Goal: Navigation & Orientation: Find specific page/section

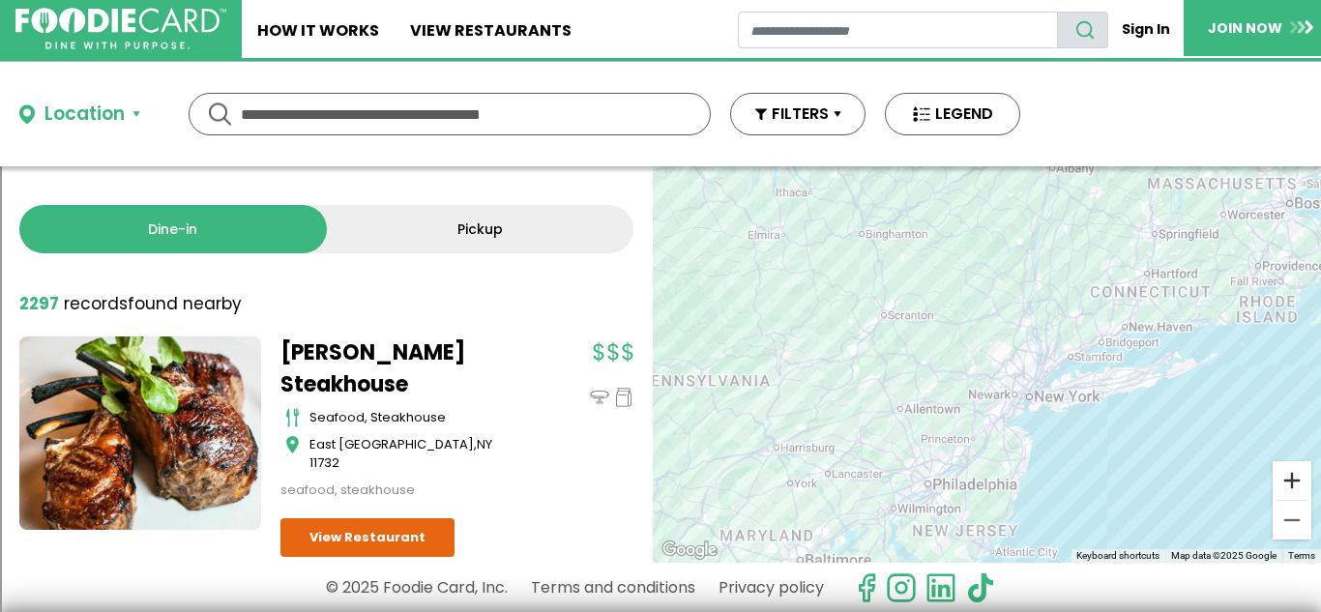
click at [1306, 490] on button "Zoom in" at bounding box center [1292, 480] width 39 height 39
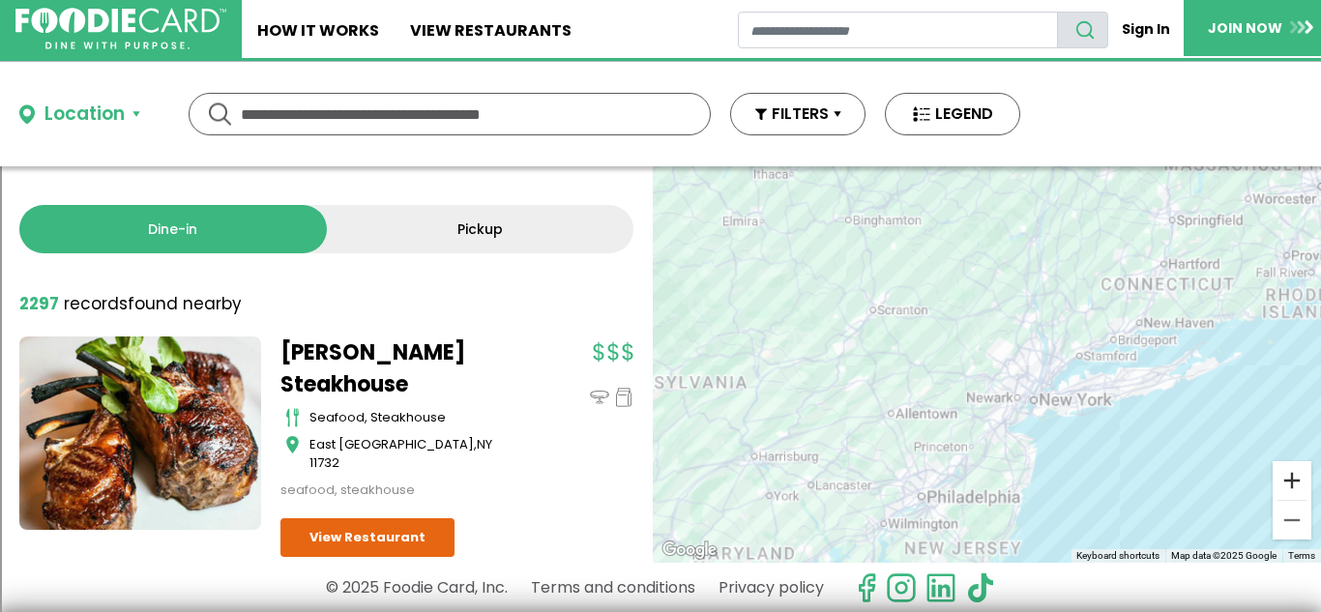
click at [1306, 490] on button "Zoom in" at bounding box center [1292, 480] width 39 height 39
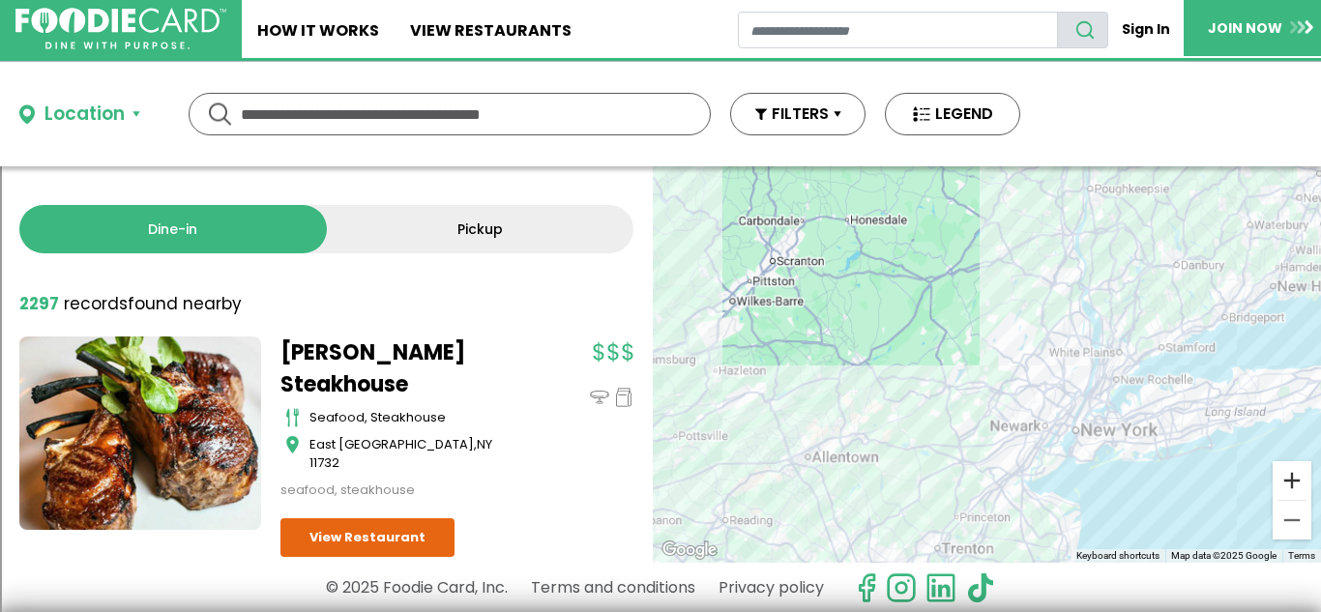
click at [1306, 490] on button "Zoom in" at bounding box center [1292, 480] width 39 height 39
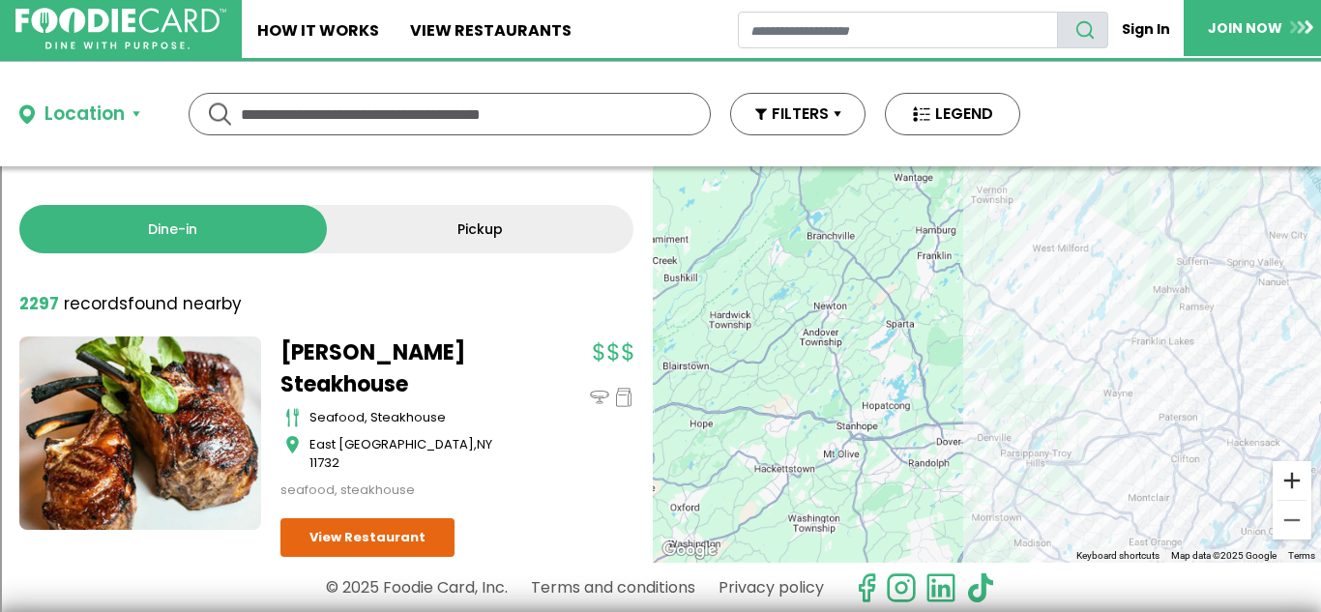
click at [1306, 490] on button "Zoom in" at bounding box center [1292, 480] width 39 height 39
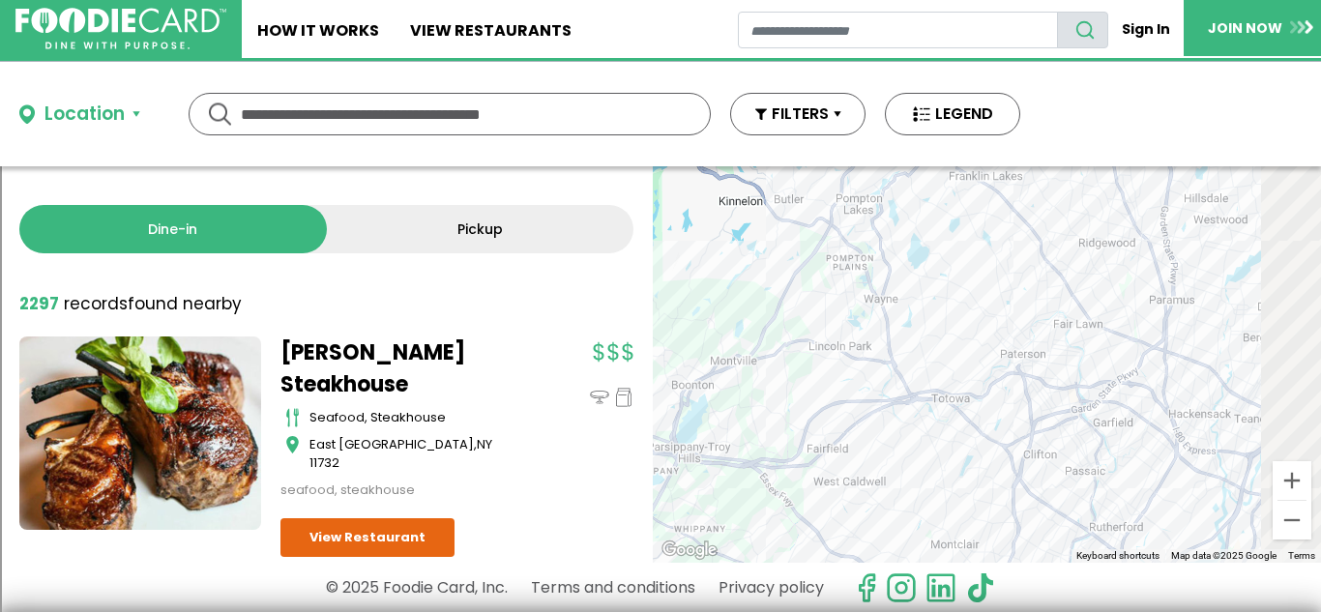
drag, startPoint x: 1185, startPoint y: 426, endPoint x: 710, endPoint y: 258, distance: 503.7
click at [710, 258] on div at bounding box center [987, 364] width 668 height 396
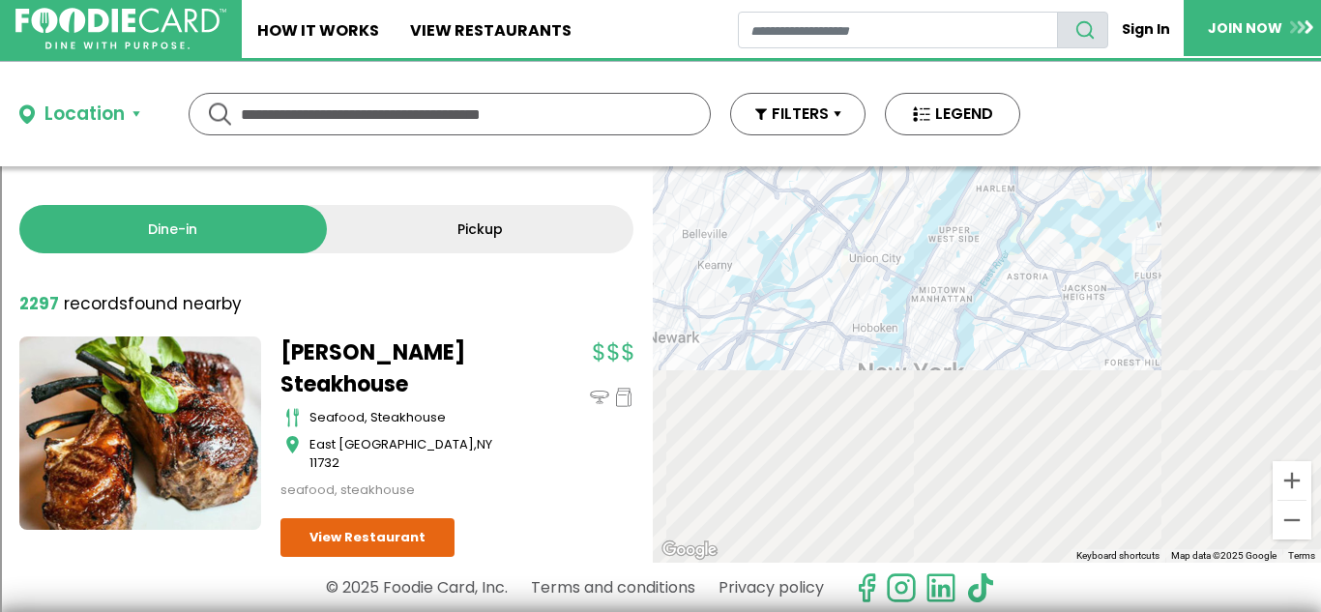
drag, startPoint x: 1232, startPoint y: 516, endPoint x: 787, endPoint y: 59, distance: 638.0
click at [787, 59] on div "Skip Navigation Skip to Login Skip to Footer Home How It Works View restaurants" at bounding box center [660, 306] width 1321 height 612
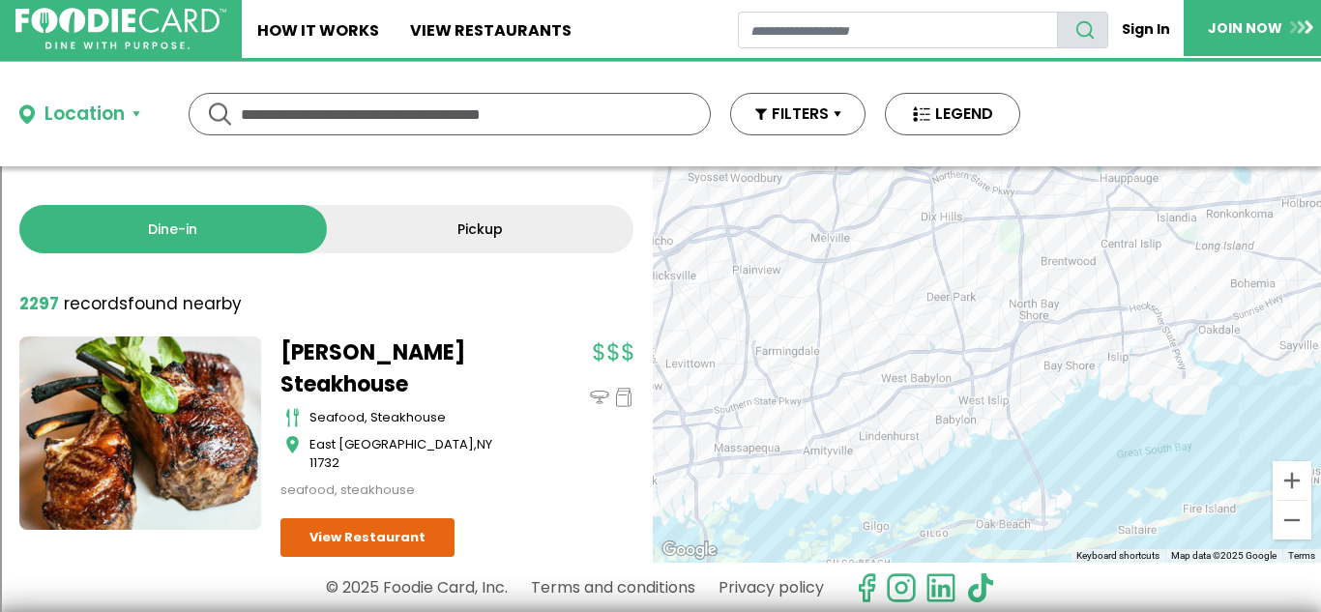
drag, startPoint x: 1230, startPoint y: 268, endPoint x: 634, endPoint y: 603, distance: 683.7
click at [634, 603] on div "Location Use my current location Search by Region [US_STATE] 1994 restaurants […" at bounding box center [660, 337] width 1321 height 550
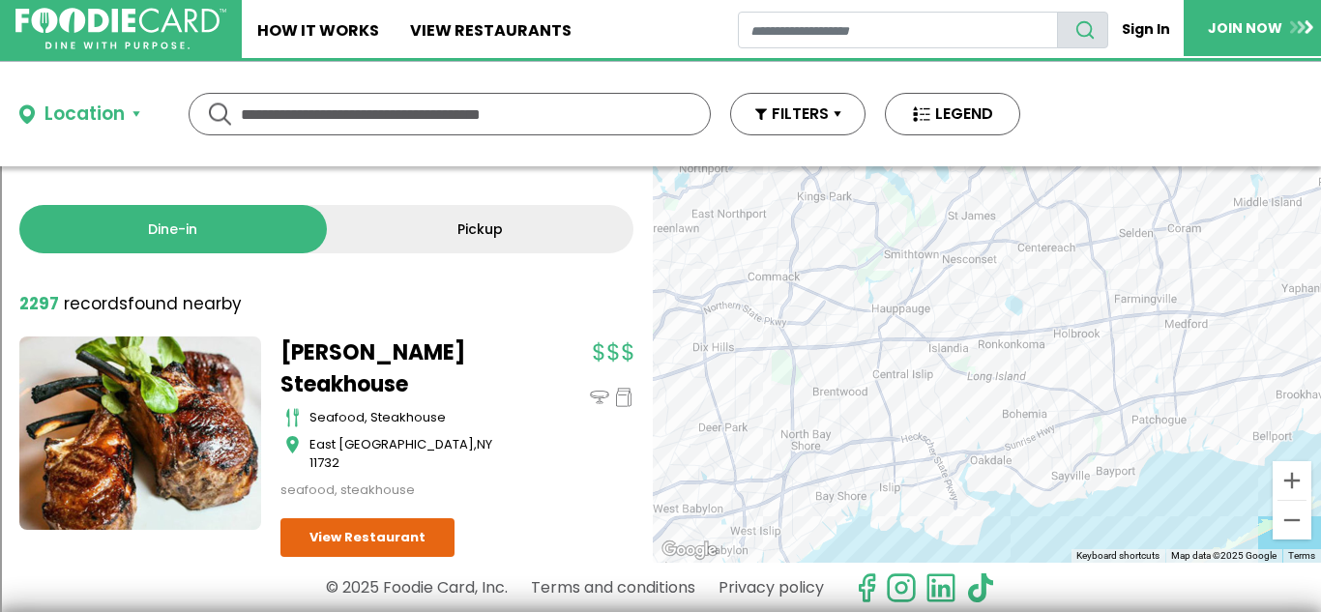
drag, startPoint x: 1106, startPoint y: 291, endPoint x: 791, endPoint y: 461, distance: 358.3
click at [791, 461] on div at bounding box center [987, 364] width 668 height 396
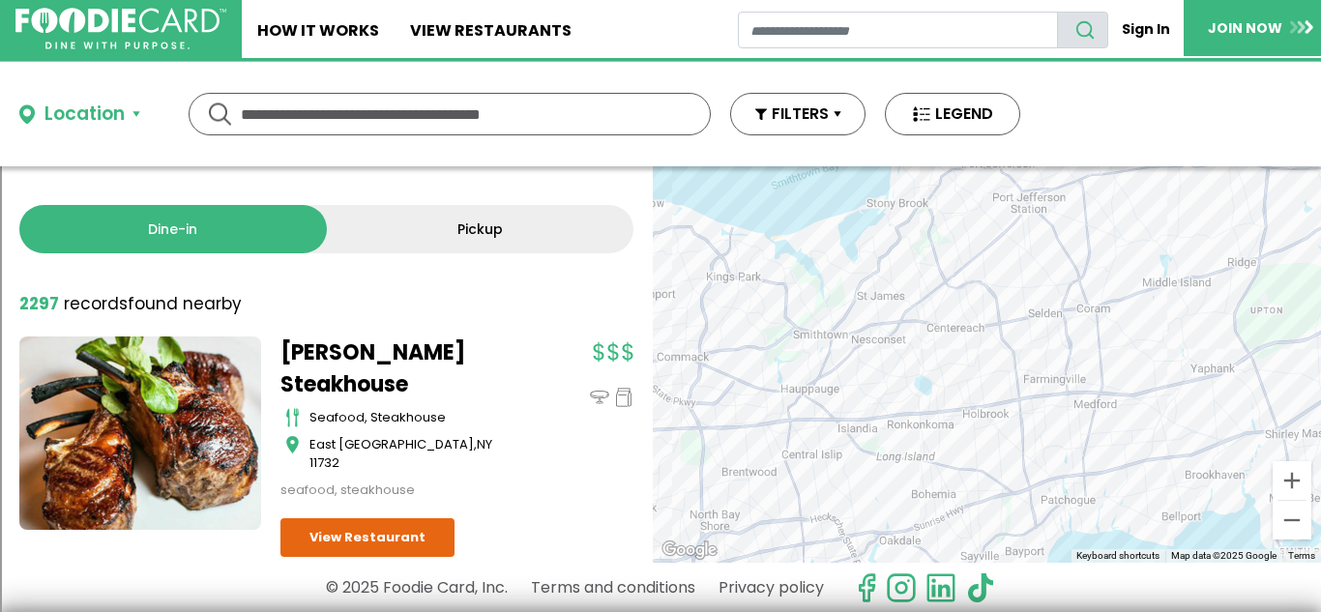
drag, startPoint x: 1198, startPoint y: 339, endPoint x: 1258, endPoint y: 339, distance: 60.0
click at [1258, 339] on div at bounding box center [987, 364] width 668 height 396
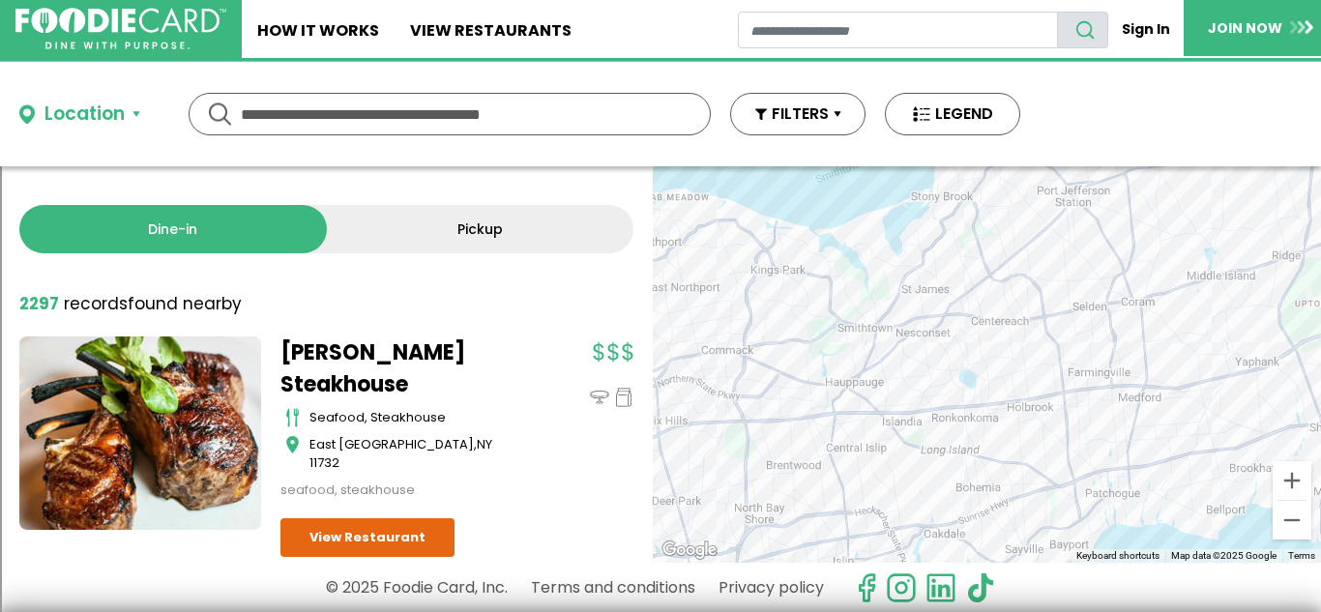
drag, startPoint x: 1164, startPoint y: 405, endPoint x: 1224, endPoint y: 396, distance: 60.7
click at [1224, 396] on div at bounding box center [987, 364] width 668 height 396
click at [1297, 477] on button "Zoom in" at bounding box center [1292, 480] width 39 height 39
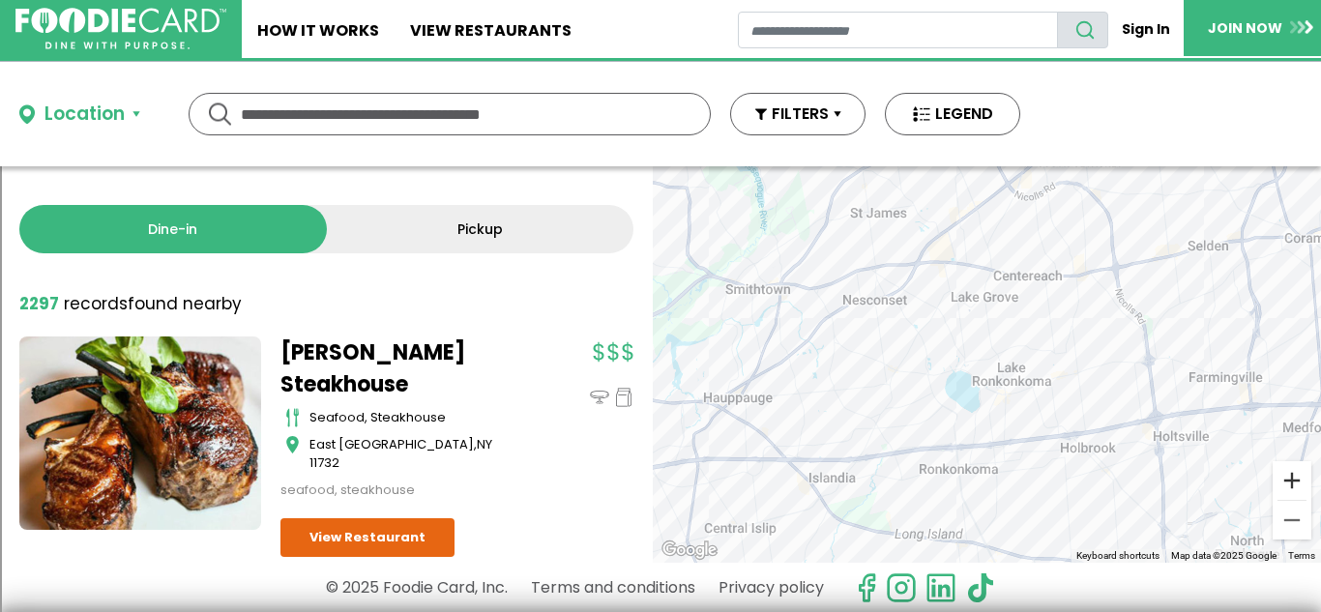
click at [1291, 472] on button "Zoom in" at bounding box center [1292, 480] width 39 height 39
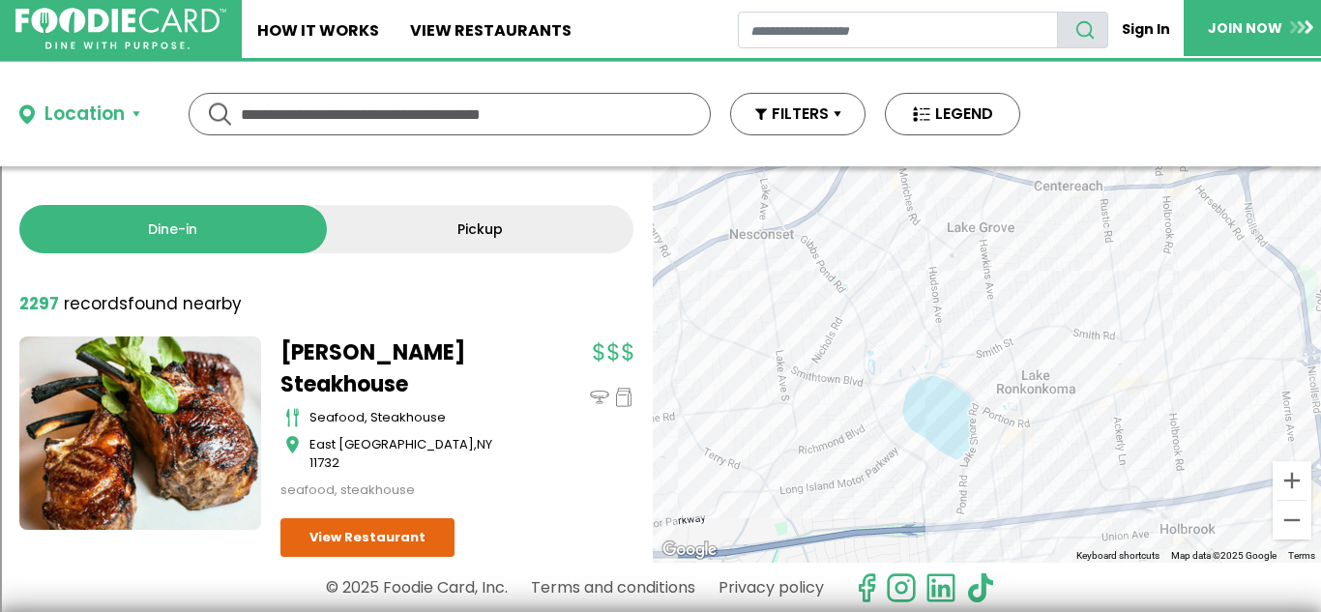
click at [1148, 363] on div at bounding box center [987, 364] width 668 height 396
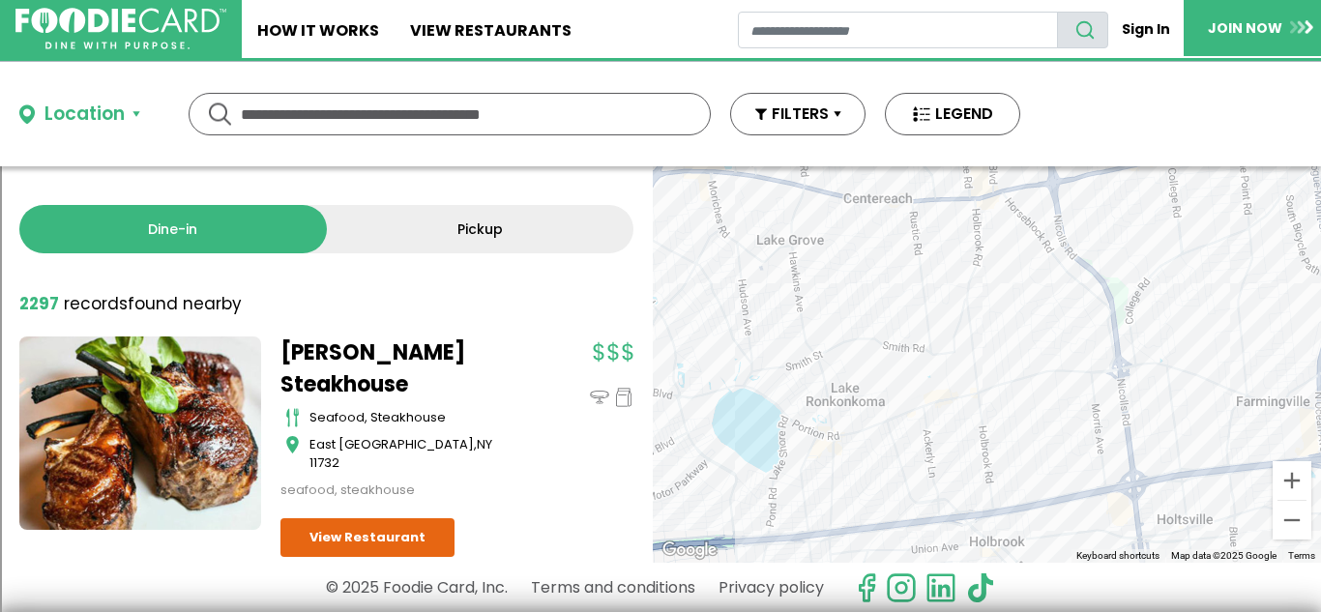
drag, startPoint x: 1143, startPoint y: 434, endPoint x: 941, endPoint y: 448, distance: 202.6
click at [941, 448] on div at bounding box center [987, 364] width 668 height 396
click at [1069, 389] on div at bounding box center [987, 364] width 668 height 396
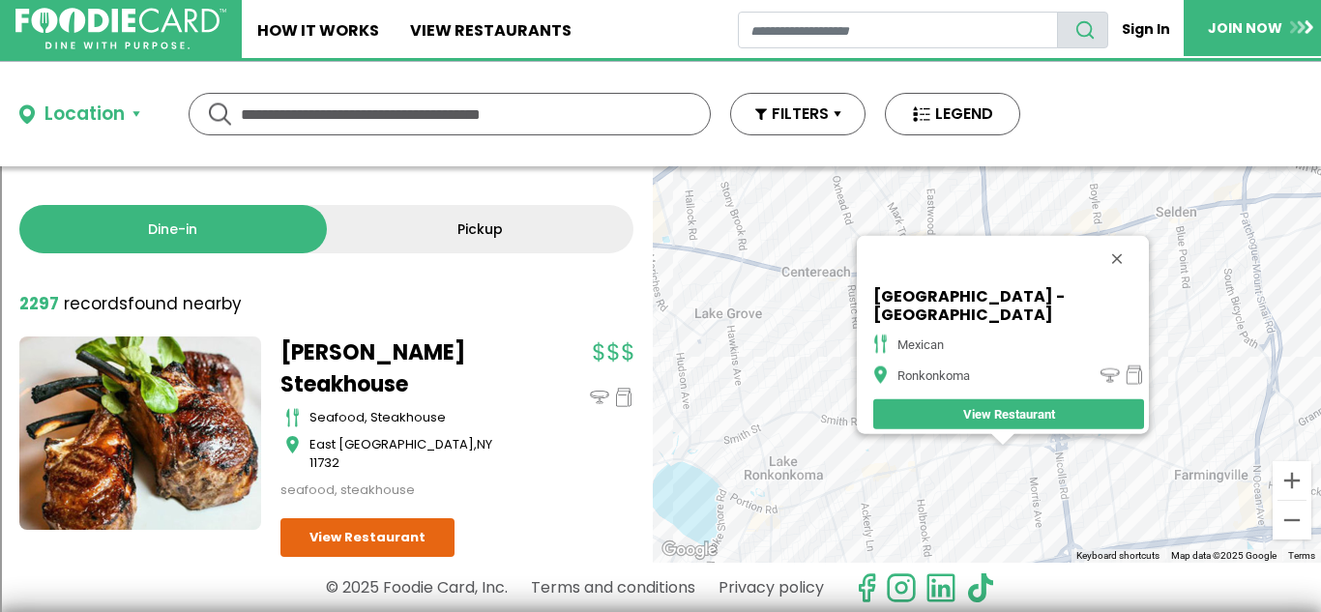
click at [1213, 309] on div "[GEOGRAPHIC_DATA] - [GEOGRAPHIC_DATA] mexican [GEOGRAPHIC_DATA] View Restaurant" at bounding box center [987, 364] width 668 height 396
click at [1129, 460] on div "[GEOGRAPHIC_DATA] - [GEOGRAPHIC_DATA] mexican [GEOGRAPHIC_DATA] View Restaurant" at bounding box center [987, 364] width 668 height 396
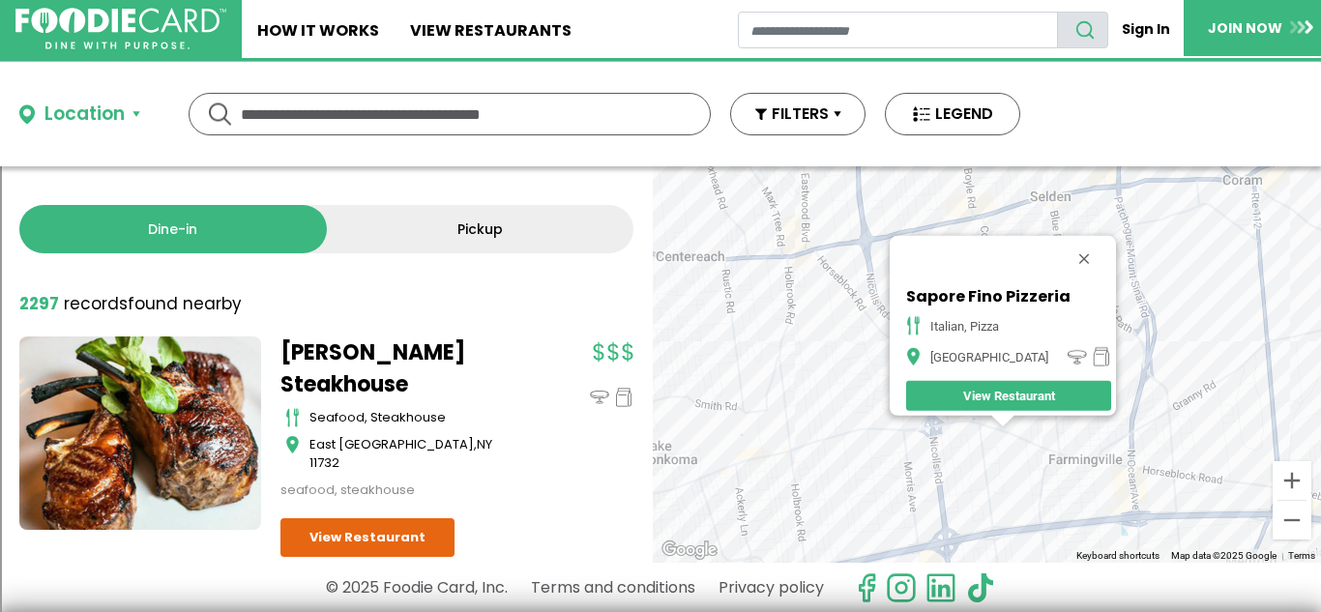
click at [1041, 458] on div "Sapore Fino Pizzeria italian, pizza Farmingville View Restaurant" at bounding box center [987, 364] width 668 height 396
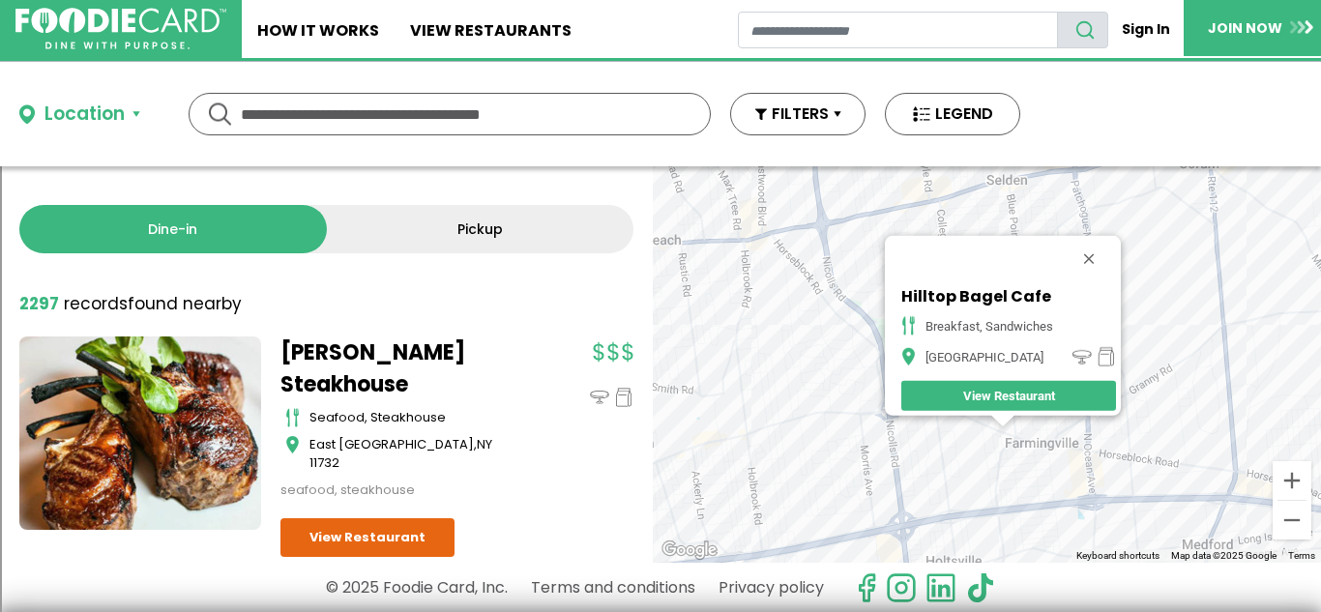
click at [812, 241] on div "[GEOGRAPHIC_DATA] breakfast, sandwiches Farmingville View Restaurant" at bounding box center [987, 364] width 668 height 396
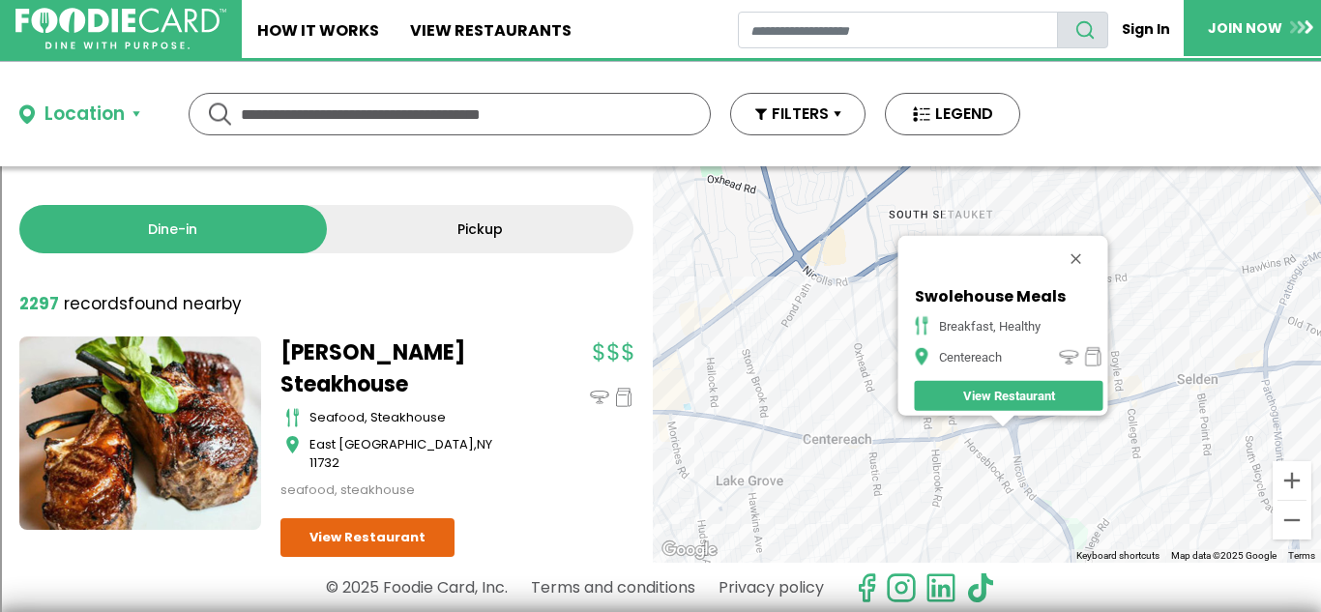
click at [956, 428] on div "Swolehouse Meals breakfast, healthy Centereach View Restaurant" at bounding box center [987, 364] width 668 height 396
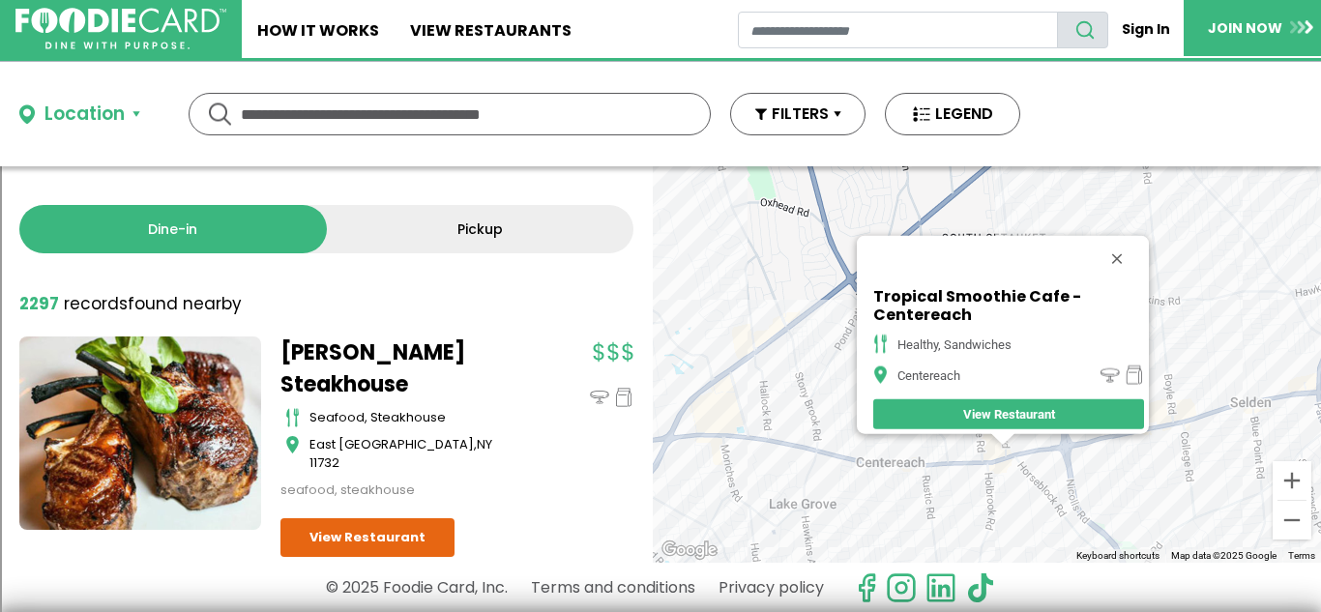
click at [1007, 485] on div "Tropical Smoothie Cafe - Centereach healthy, sandwiches Centereach View Restaur…" at bounding box center [987, 364] width 668 height 396
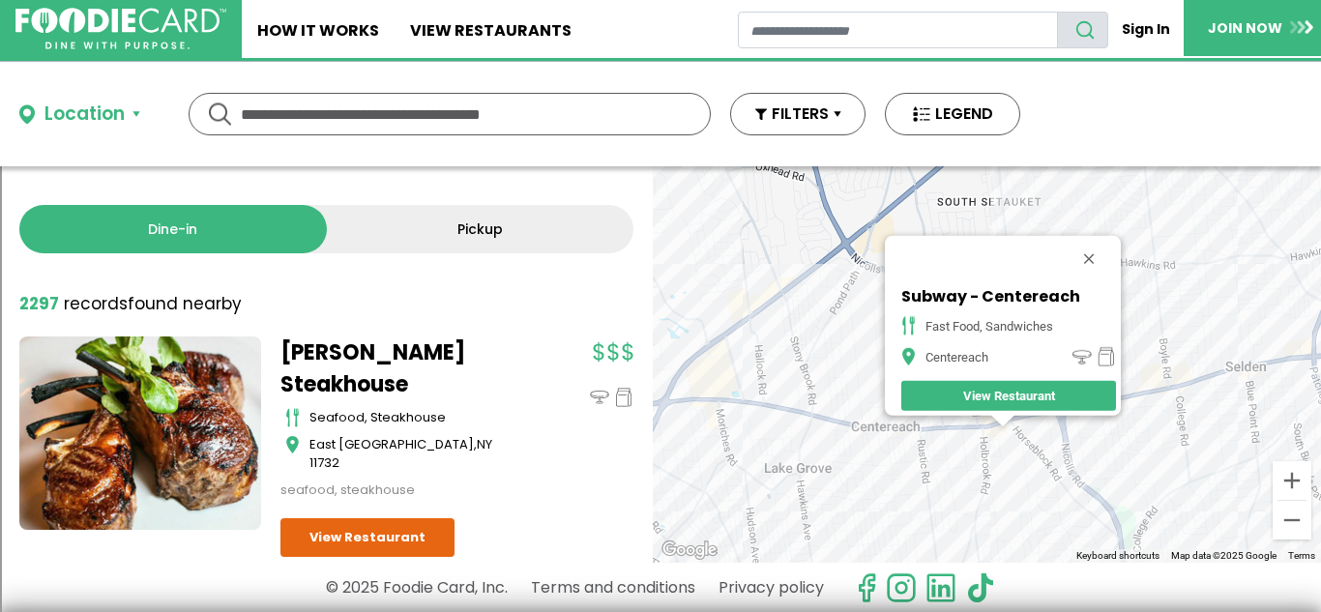
click at [973, 451] on div "Subway - Centereach fast food, sandwiches Centereach View Restaurant" at bounding box center [987, 364] width 668 height 396
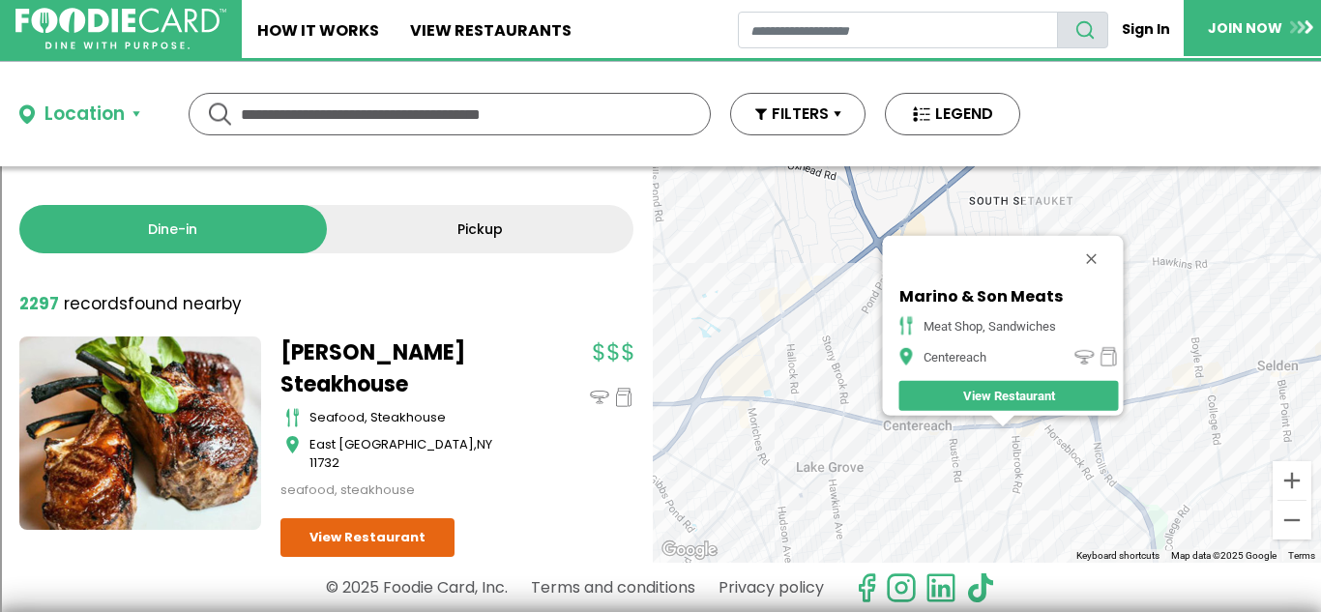
click at [944, 437] on div "Marino & Son Meats Meat Shop, Sandwiches Centereach View Restaurant" at bounding box center [987, 364] width 668 height 396
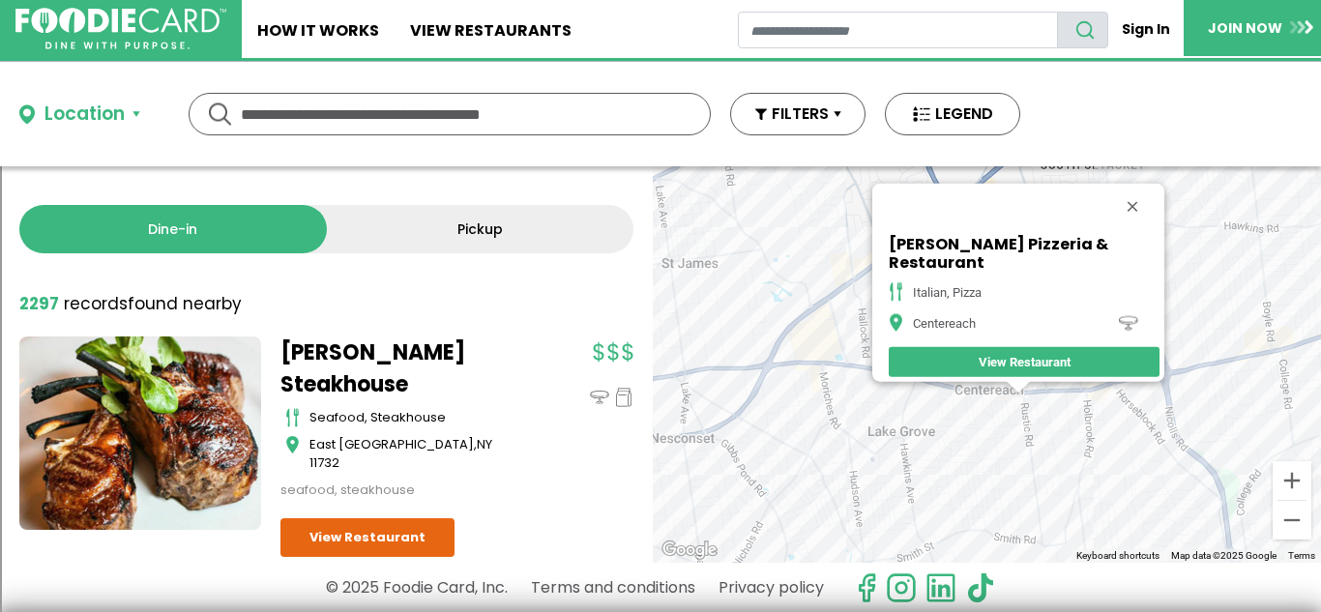
drag, startPoint x: 789, startPoint y: 513, endPoint x: 841, endPoint y: 313, distance: 205.9
click at [841, 313] on div "[PERSON_NAME] Pizzeria & Restaurant italian, pizza Centereach View Restaurant" at bounding box center [987, 364] width 668 height 396
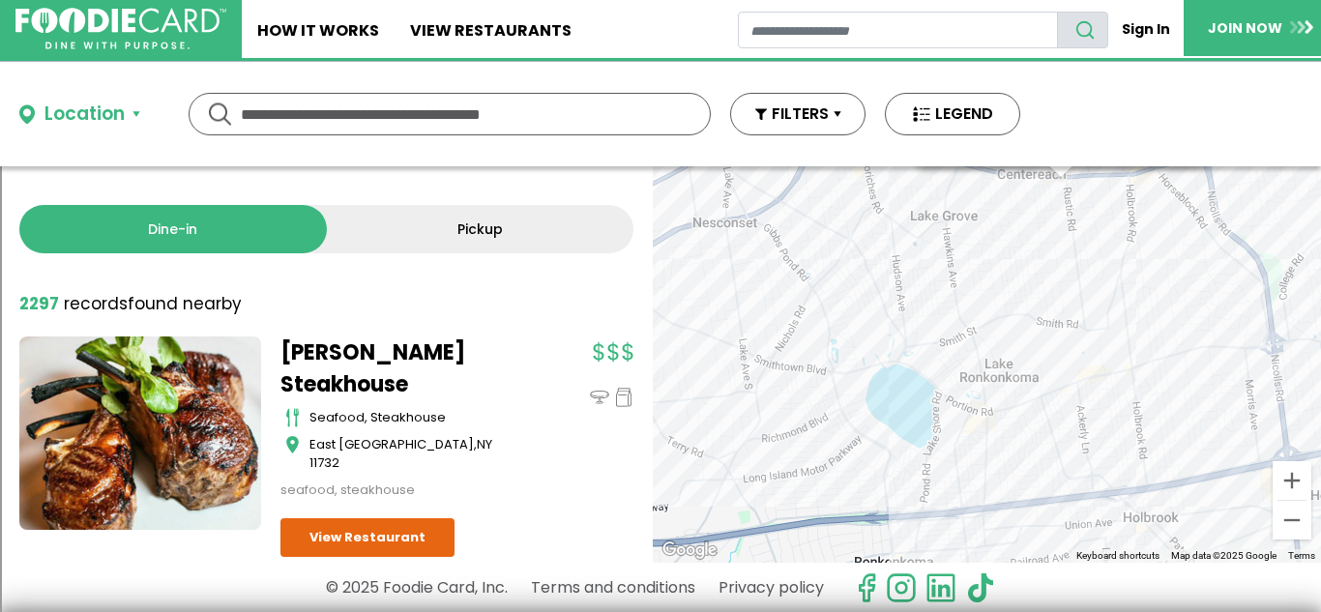
drag, startPoint x: 1027, startPoint y: 246, endPoint x: 955, endPoint y: 489, distance: 254.0
click at [955, 489] on div "[PERSON_NAME] Pizzeria & Restaurant italian, pizza Centereach View Restaurant" at bounding box center [987, 364] width 668 height 396
click at [1000, 376] on div "[PERSON_NAME] Pizzeria & Restaurant italian, pizza Centereach View Restaurant" at bounding box center [987, 364] width 668 height 396
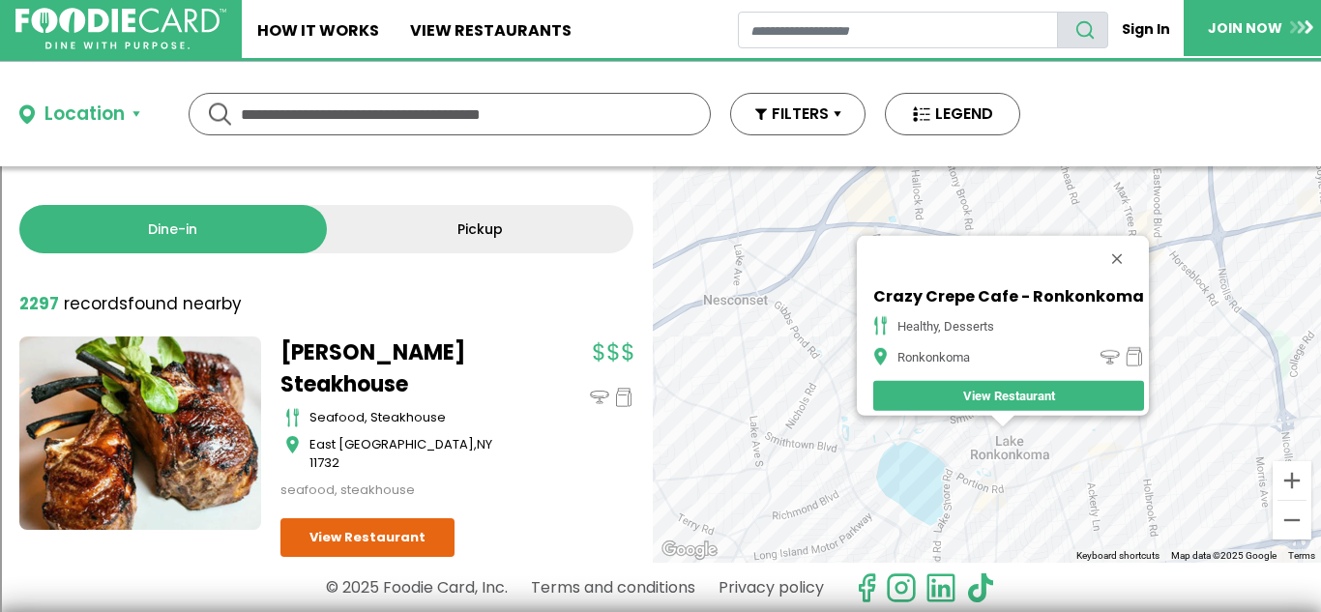
click at [1011, 428] on div "Crazy Crepe Cafe - Ronkonkoma Healthy, Desserts Ronkonkoma View Restaurant" at bounding box center [987, 364] width 668 height 396
click at [1031, 512] on div "Crazy Crepe Cafe - Ronkonkoma Healthy, Desserts Ronkonkoma View Restaurant" at bounding box center [987, 364] width 668 height 396
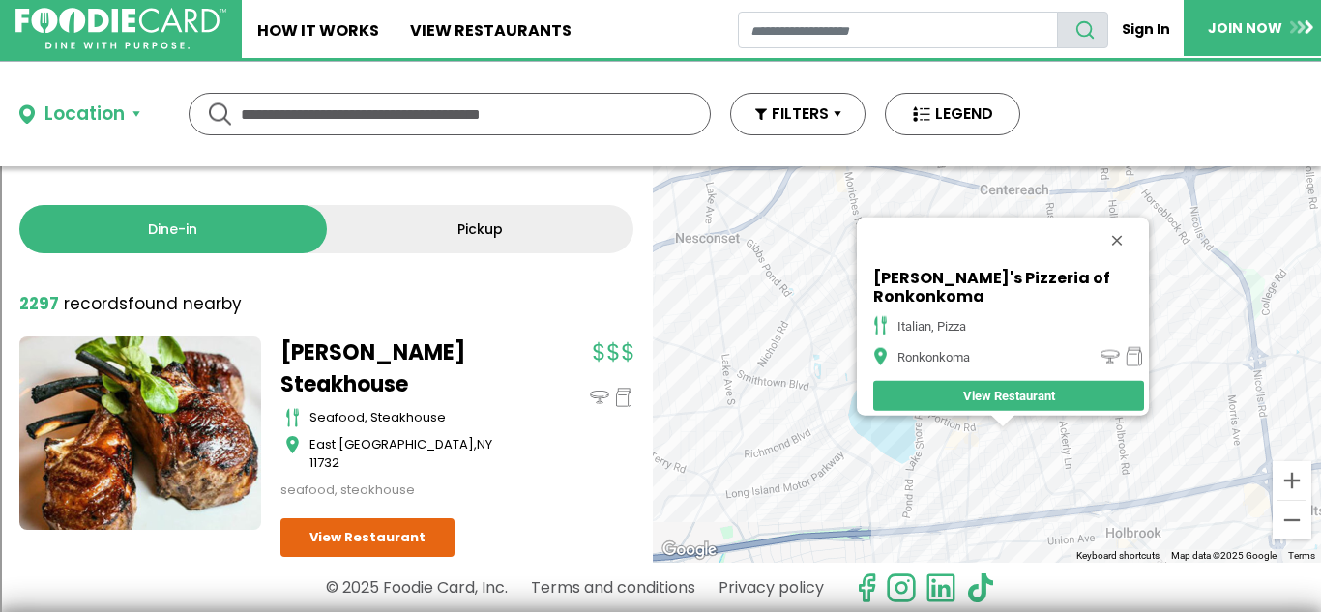
click at [997, 474] on div "[PERSON_NAME]'s Pizzeria of Ronkonkoma italian, pizza Ronkonkoma View Restaurant" at bounding box center [987, 364] width 668 height 396
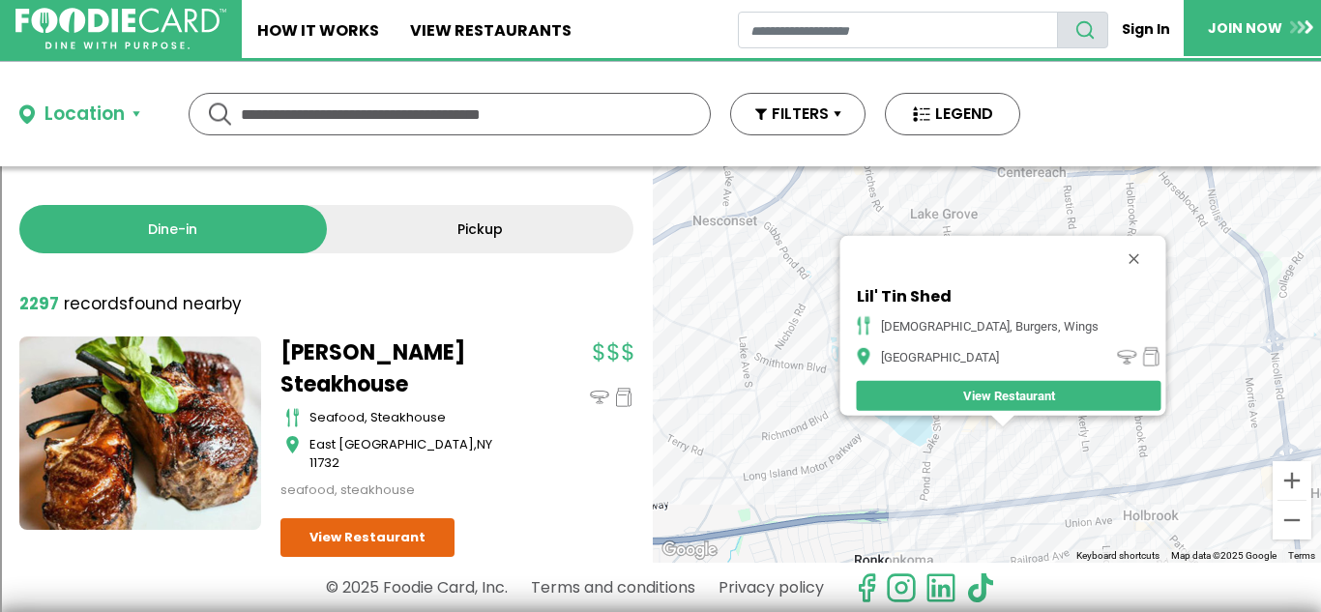
click at [995, 437] on div "Lil' Tin Shed [DEMOGRAPHIC_DATA], burgers, wings [GEOGRAPHIC_DATA] View Restaur…" at bounding box center [987, 364] width 668 height 396
click at [1029, 425] on div "Lil' Tin Shed [DEMOGRAPHIC_DATA], burgers, wings [GEOGRAPHIC_DATA] View Restaur…" at bounding box center [987, 364] width 668 height 396
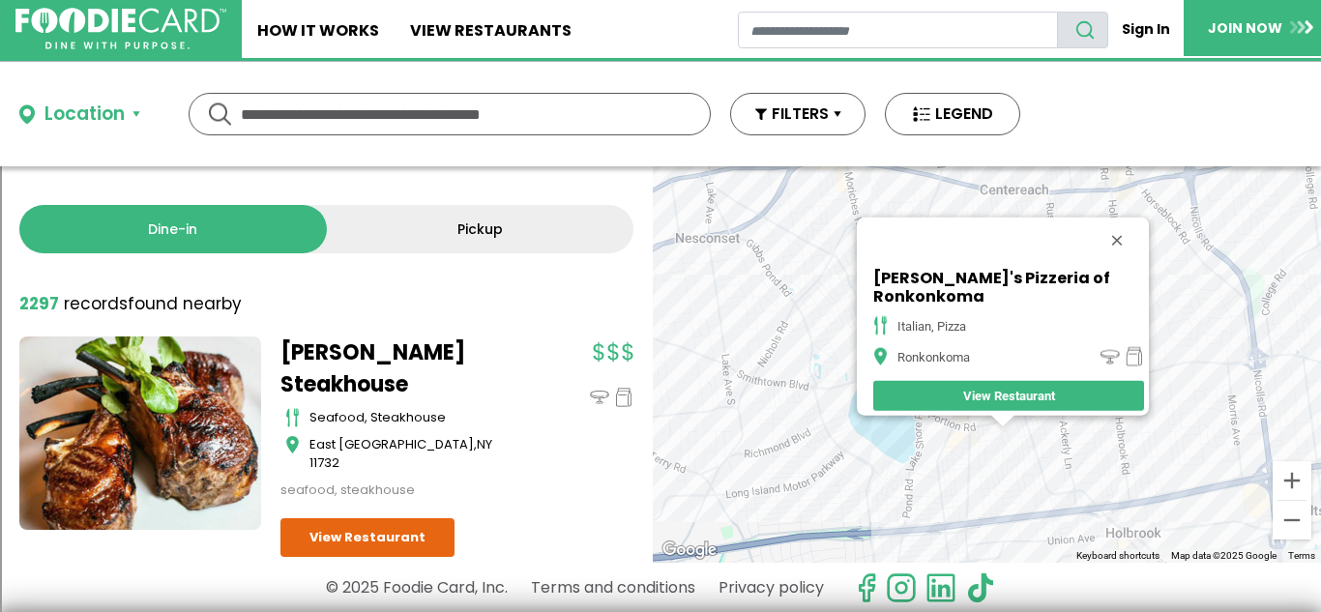
click at [729, 265] on div "[PERSON_NAME]'s Pizzeria of Ronkonkoma italian, pizza Ronkonkoma View Restaurant" at bounding box center [987, 364] width 668 height 396
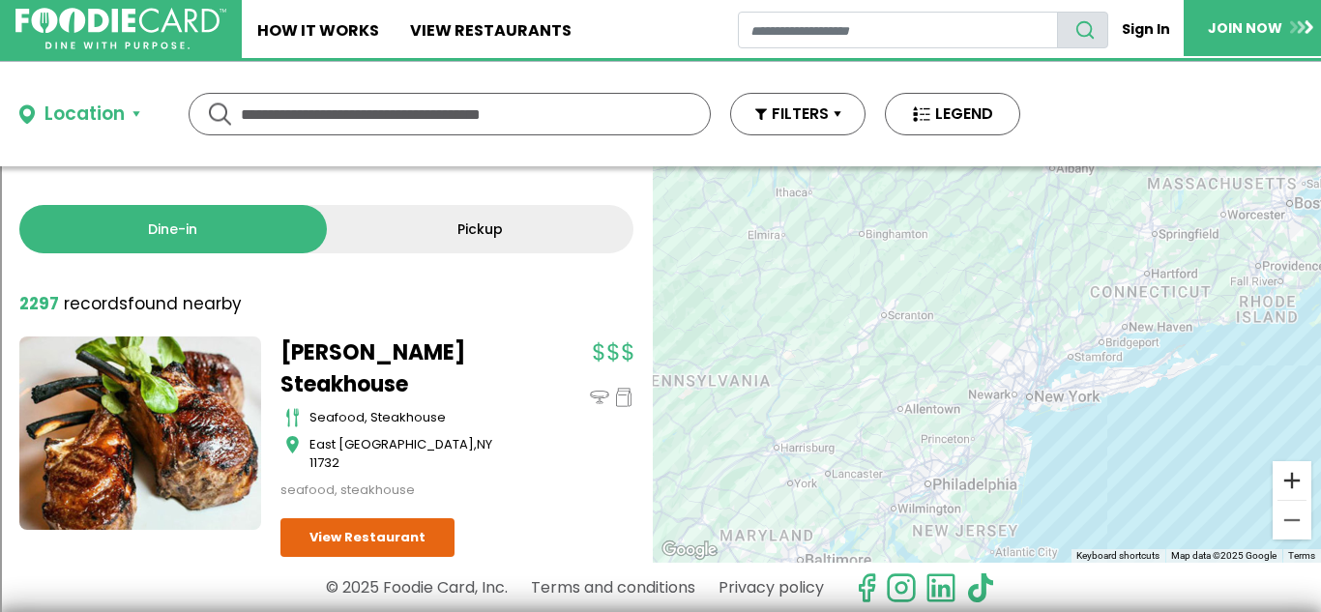
click at [1279, 474] on button "Zoom in" at bounding box center [1292, 480] width 39 height 39
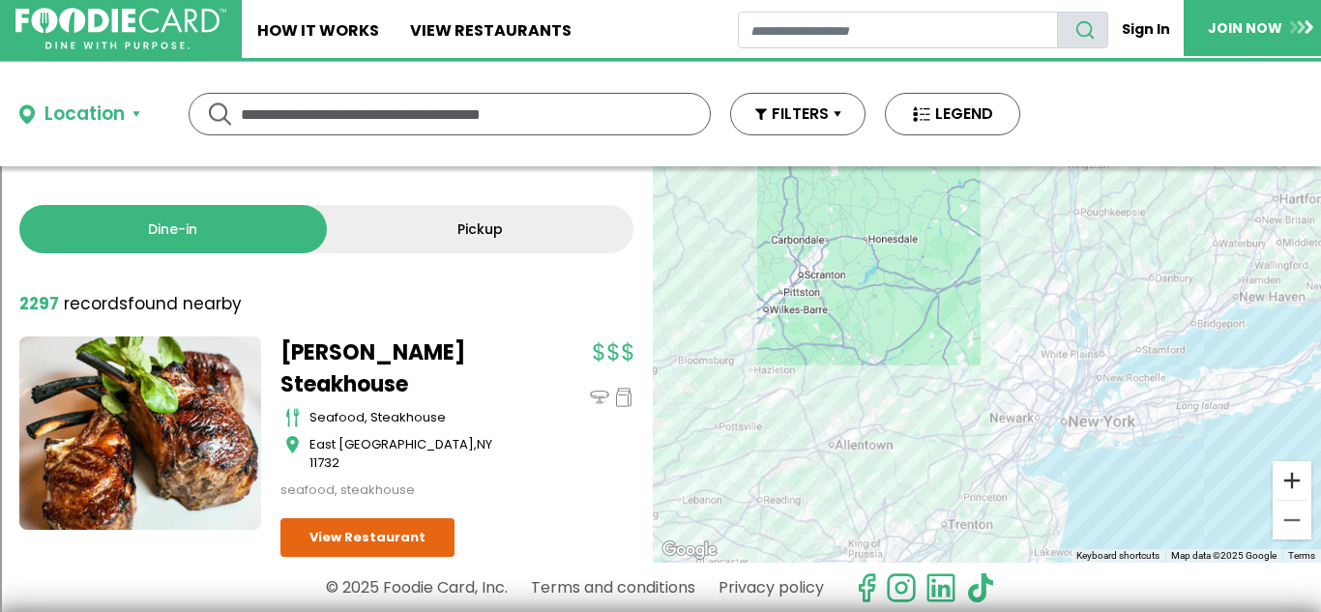
click at [1279, 474] on button "Zoom in" at bounding box center [1292, 480] width 39 height 39
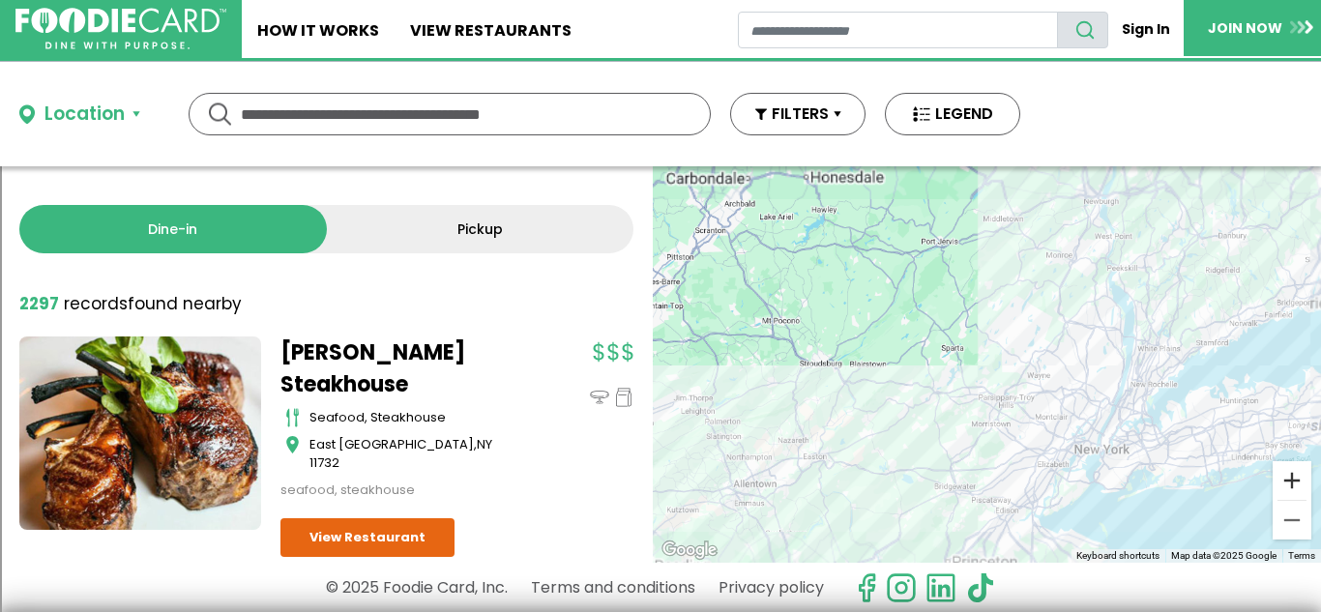
click at [1279, 474] on button "Zoom in" at bounding box center [1292, 480] width 39 height 39
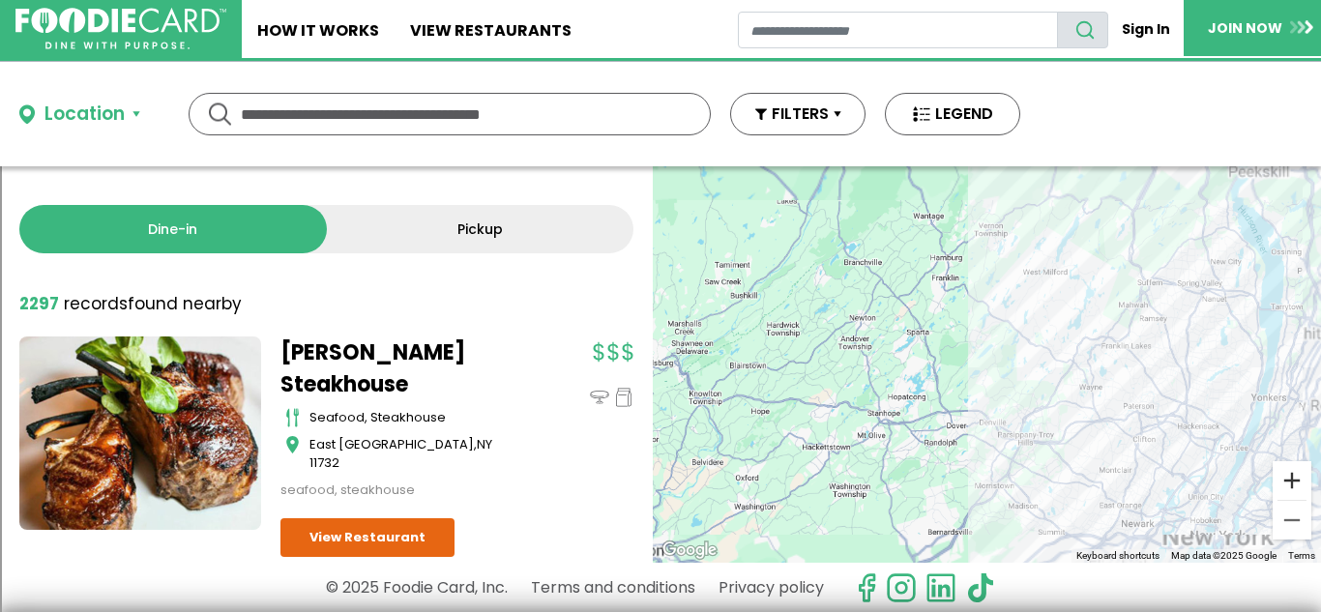
click at [1279, 474] on button "Zoom in" at bounding box center [1292, 480] width 39 height 39
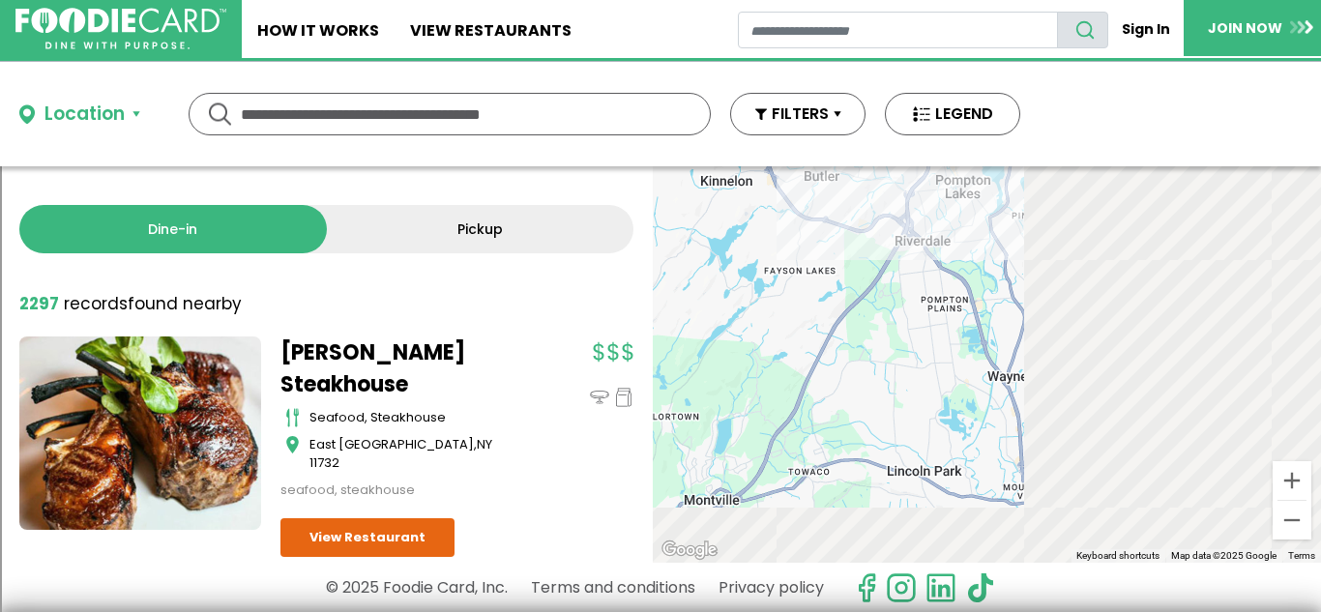
drag, startPoint x: 1155, startPoint y: 424, endPoint x: 310, endPoint y: 234, distance: 865.2
click at [310, 234] on div "Dine-in Pickup 131 results for: Reset filters 2297 record records found nearby …" at bounding box center [660, 364] width 1321 height 396
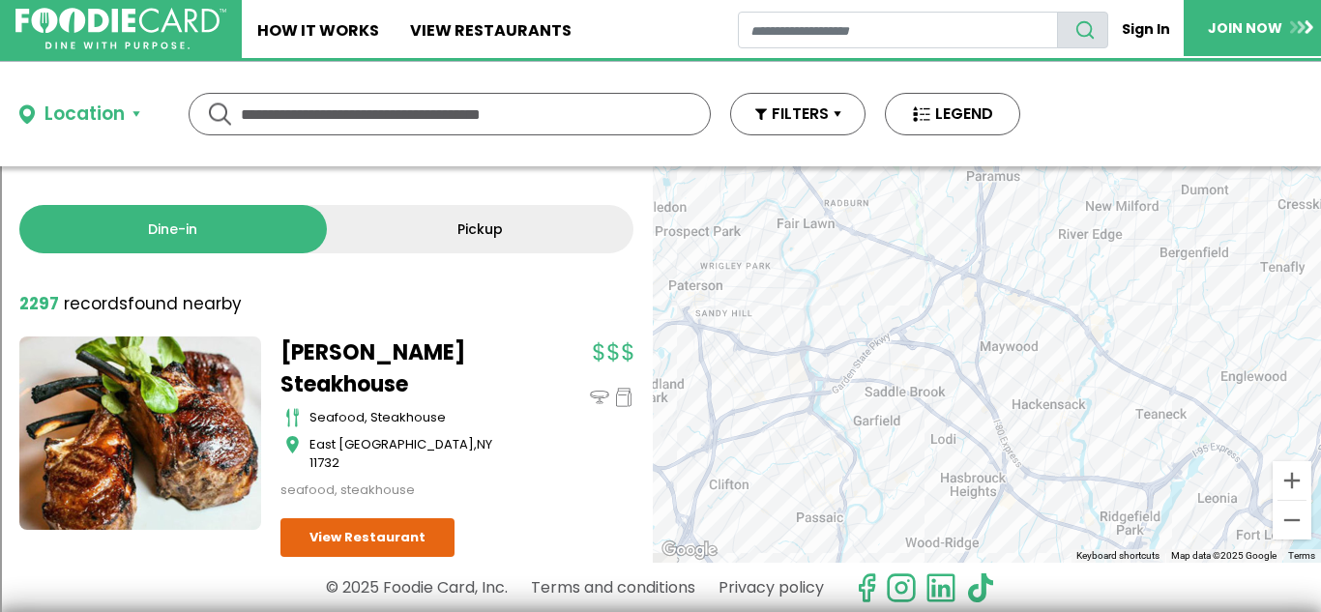
drag, startPoint x: 1163, startPoint y: 451, endPoint x: 510, endPoint y: 228, distance: 690.5
click at [510, 228] on div "Dine-in Pickup 131 results for: Reset filters 2297 record records found nearby …" at bounding box center [660, 364] width 1321 height 396
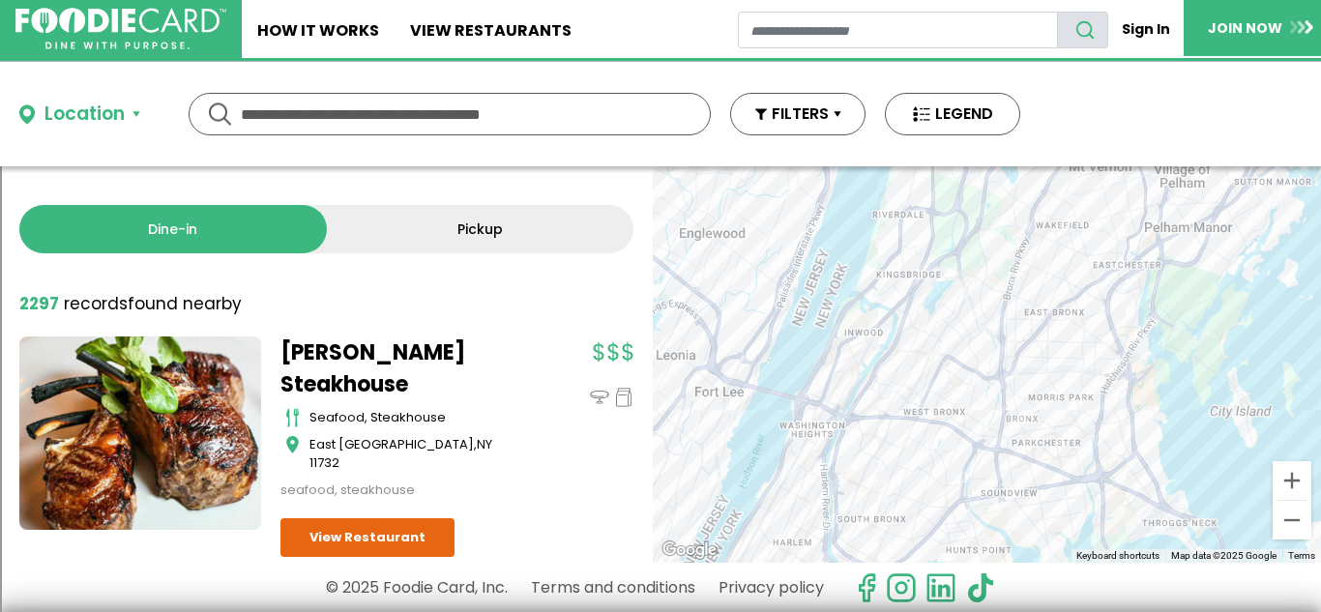
drag, startPoint x: 1260, startPoint y: 459, endPoint x: 658, endPoint y: 295, distance: 624.5
click at [658, 295] on div at bounding box center [987, 364] width 668 height 396
drag, startPoint x: 1175, startPoint y: 447, endPoint x: 966, endPoint y: 134, distance: 375.8
click at [966, 134] on div "Location Use my current location Search by Region [US_STATE] 1994 restaurants […" at bounding box center [660, 337] width 1321 height 550
drag, startPoint x: 1213, startPoint y: 473, endPoint x: 723, endPoint y: -84, distance: 741.4
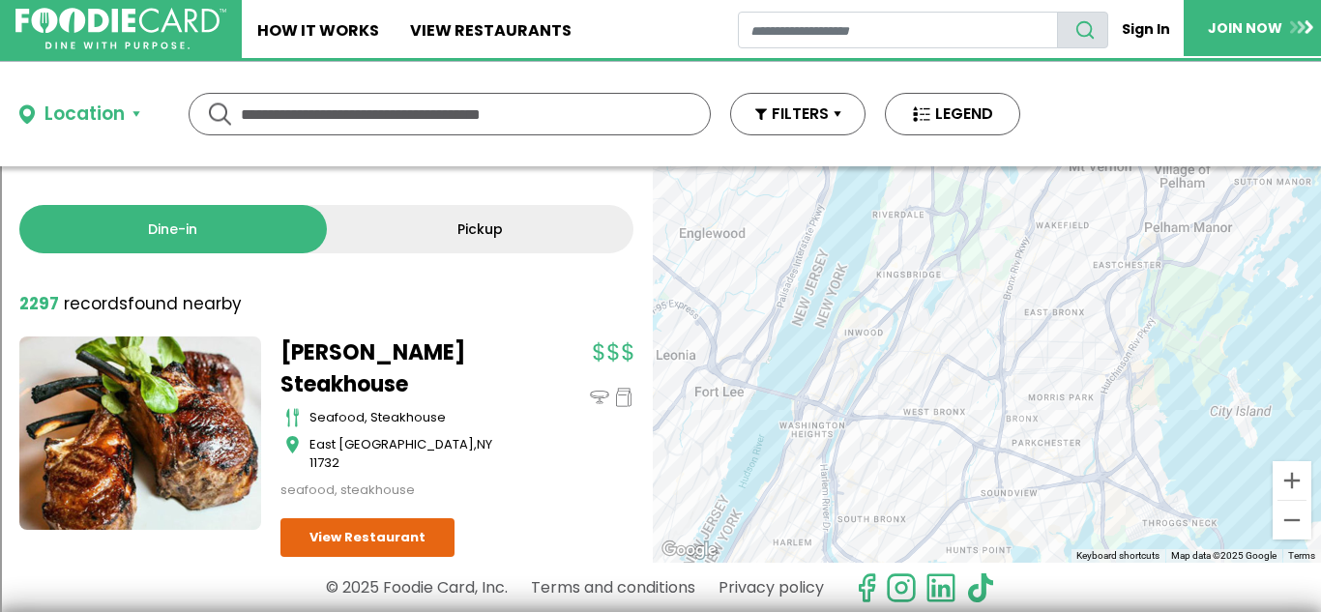
click at [723, 0] on html "Skip Navigation Skip to Login Skip to Footer Home How It Works View restaurants" at bounding box center [660, 306] width 1321 height 612
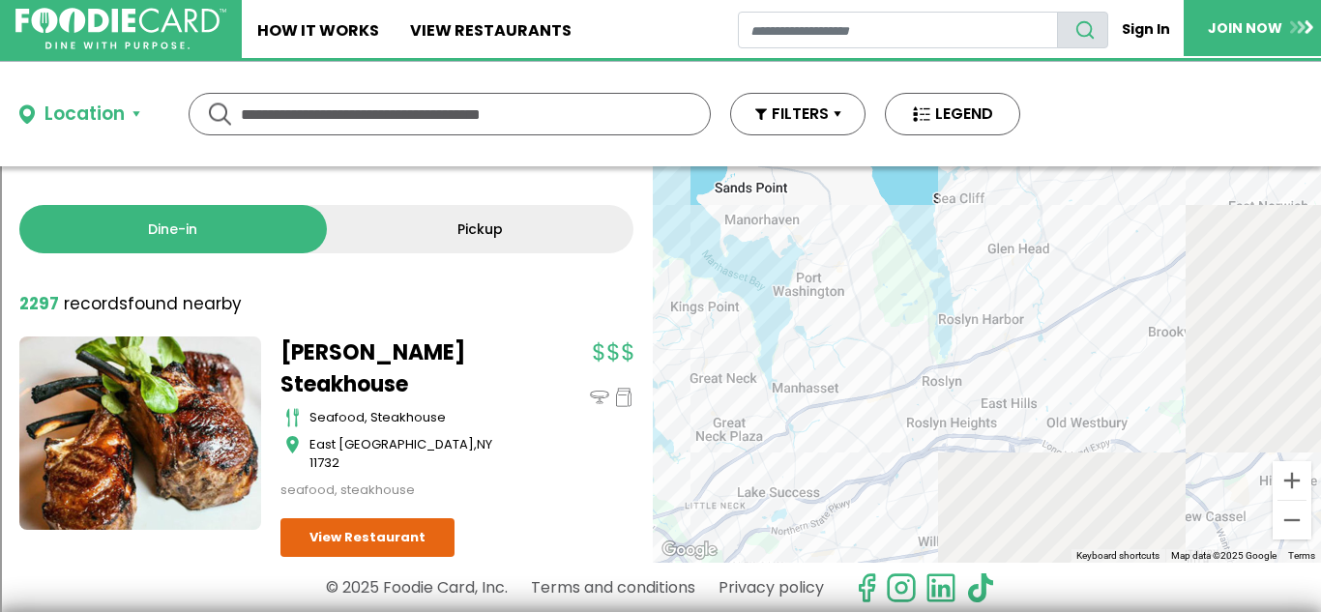
drag, startPoint x: 1289, startPoint y: 338, endPoint x: 602, endPoint y: 122, distance: 719.9
click at [602, 122] on div "Location Use my current location Search by Region [US_STATE] 1994 restaurants […" at bounding box center [660, 337] width 1321 height 550
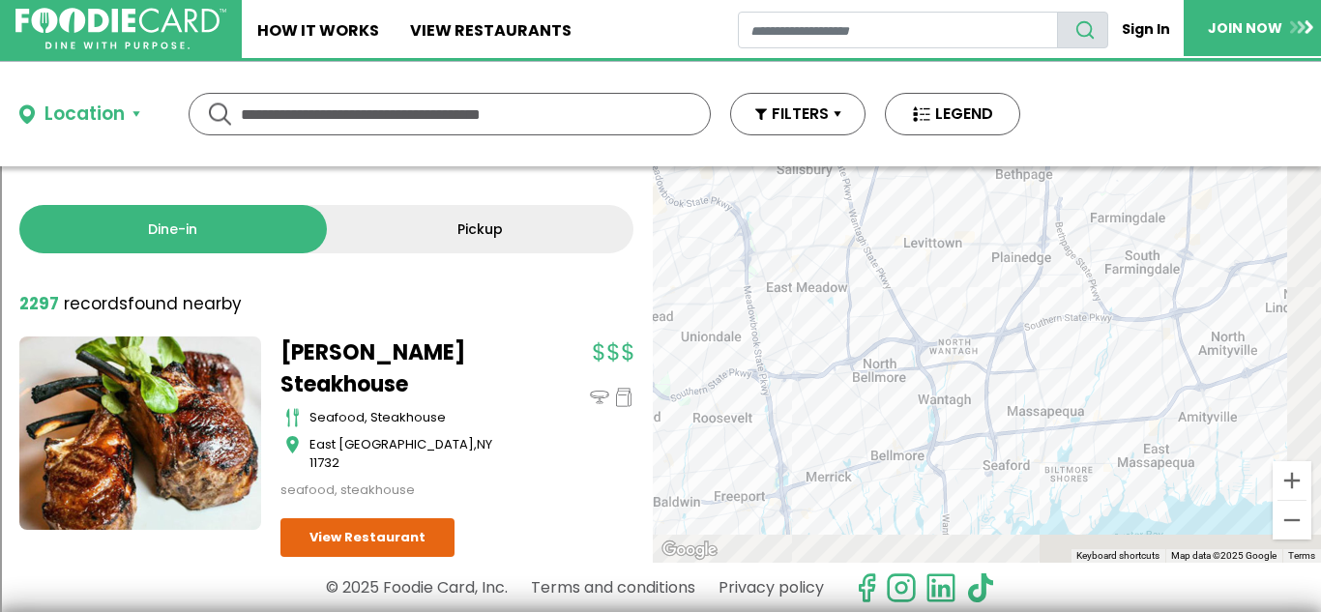
drag, startPoint x: 1132, startPoint y: 400, endPoint x: 719, endPoint y: -22, distance: 590.8
click at [719, 0] on html "Skip Navigation Skip to Login Skip to Footer Home How It Works View restaurants" at bounding box center [660, 306] width 1321 height 612
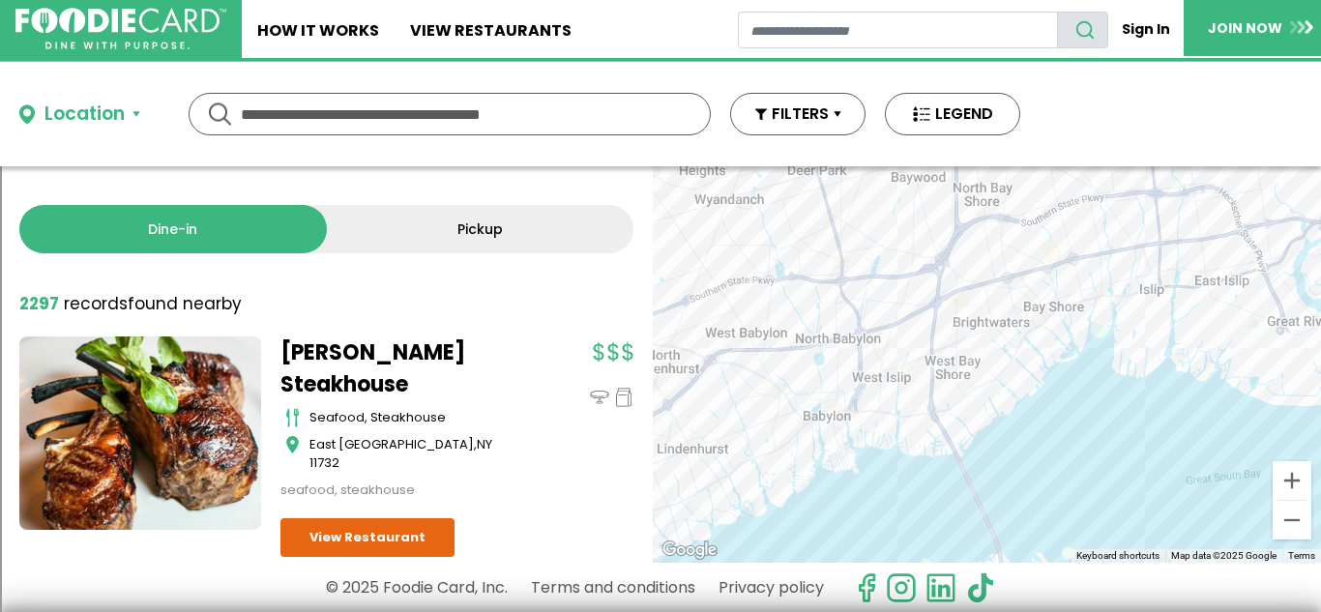
drag, startPoint x: 1248, startPoint y: 416, endPoint x: 588, endPoint y: 468, distance: 662.5
click at [588, 468] on div "Dine-in Pickup 131 results for: mediterranean greek seafood american pizza ital…" at bounding box center [660, 364] width 1321 height 396
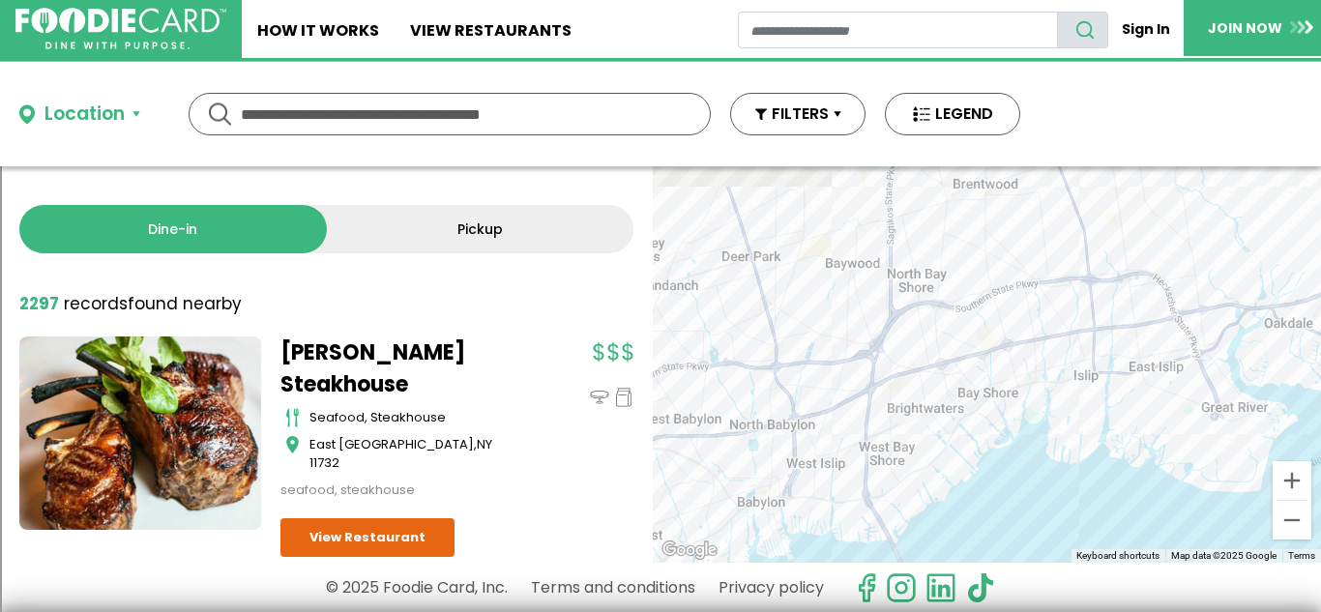
drag, startPoint x: 1084, startPoint y: 394, endPoint x: 999, endPoint y: 501, distance: 137.0
click at [999, 501] on div at bounding box center [987, 364] width 668 height 396
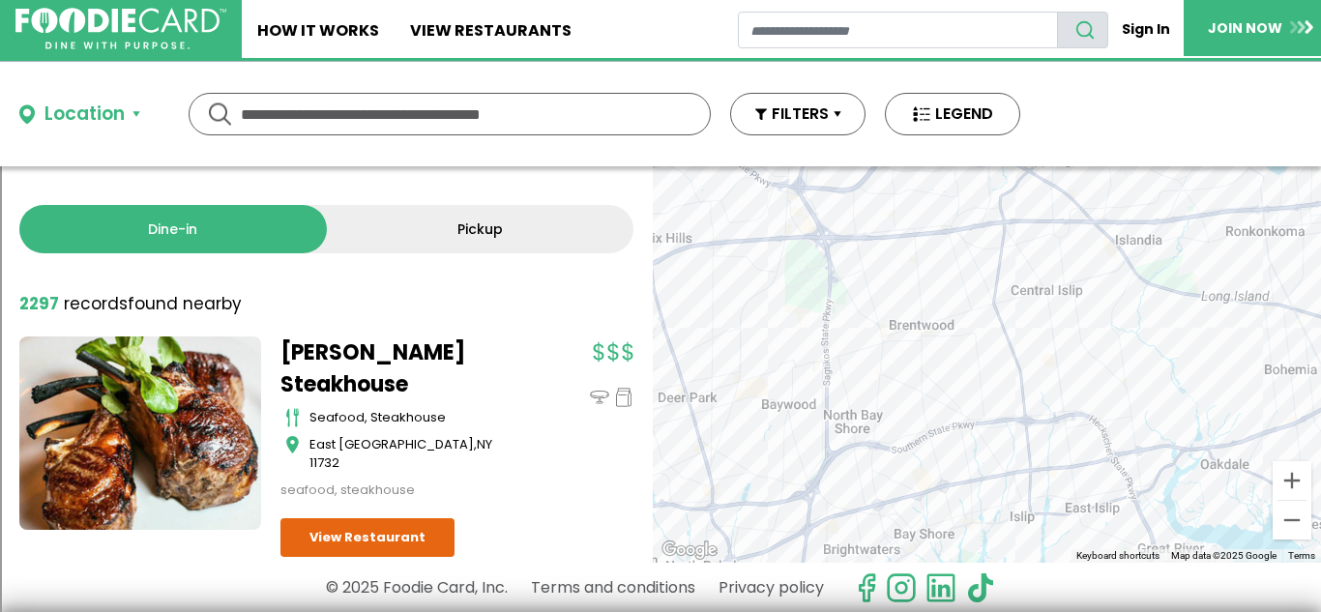
drag, startPoint x: 1032, startPoint y: 199, endPoint x: 939, endPoint y: 415, distance: 234.8
click at [939, 415] on div at bounding box center [987, 364] width 668 height 396
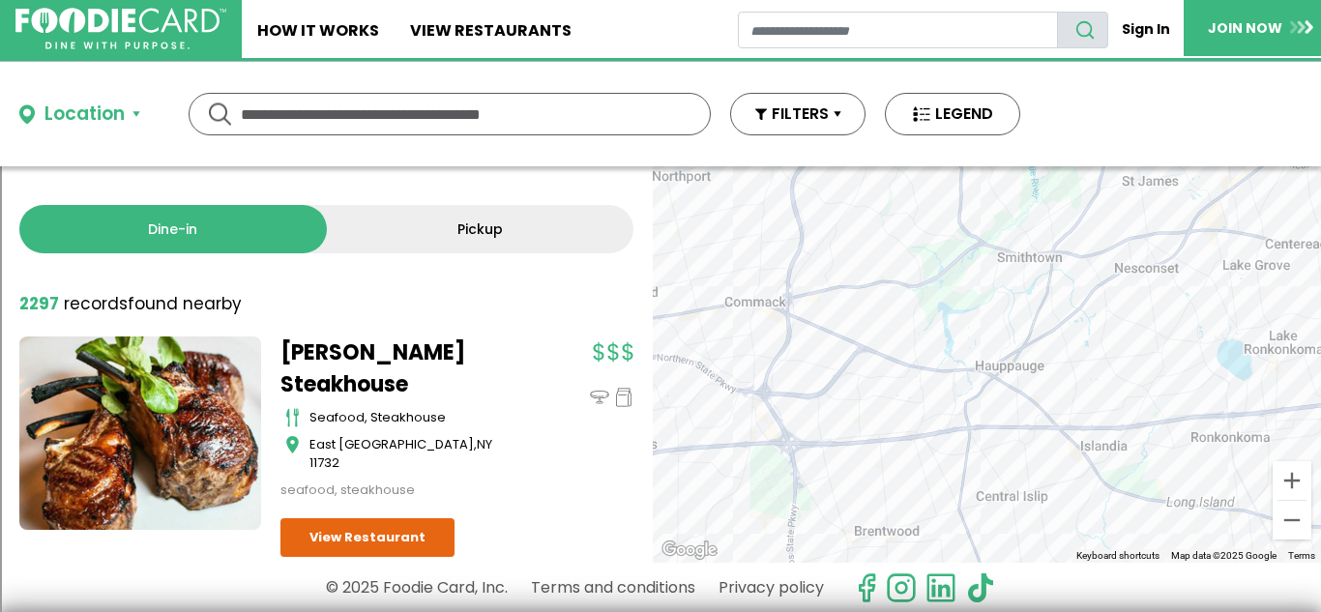
drag, startPoint x: 1158, startPoint y: 269, endPoint x: 1108, endPoint y: 523, distance: 259.3
click at [1108, 523] on div at bounding box center [987, 364] width 668 height 396
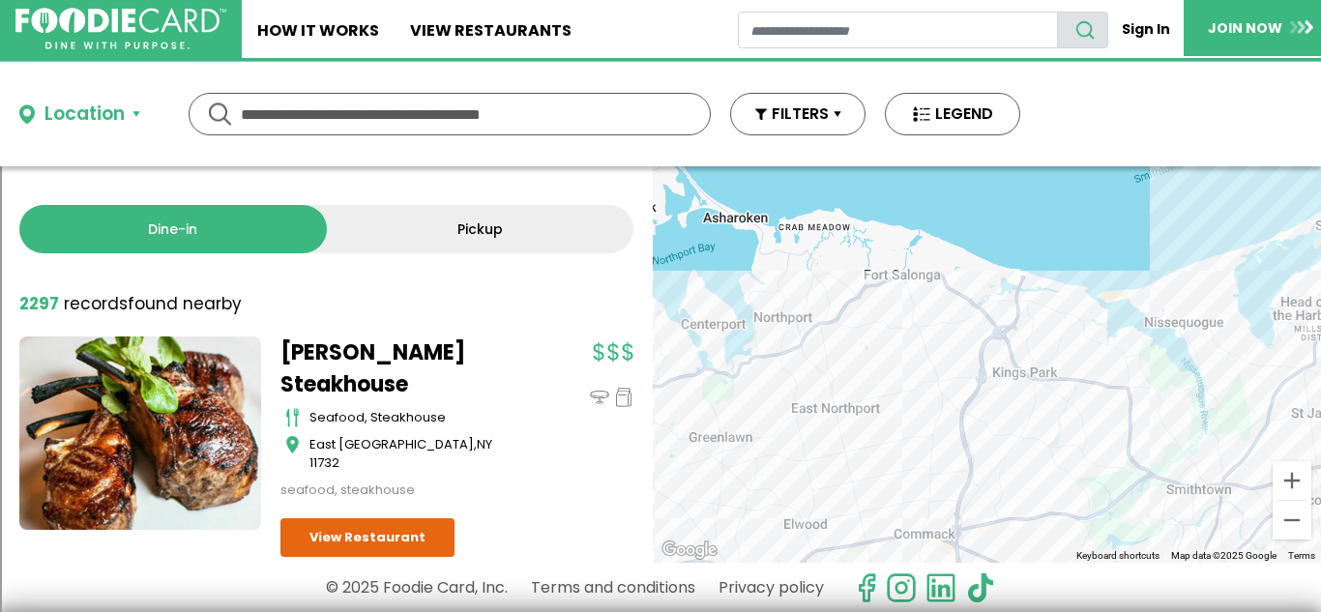
drag, startPoint x: 949, startPoint y: 320, endPoint x: 1134, endPoint y: 572, distance: 312.6
click at [1134, 572] on div "Location Use my current location Search by Region [US_STATE] 1994 restaurants […" at bounding box center [660, 337] width 1321 height 550
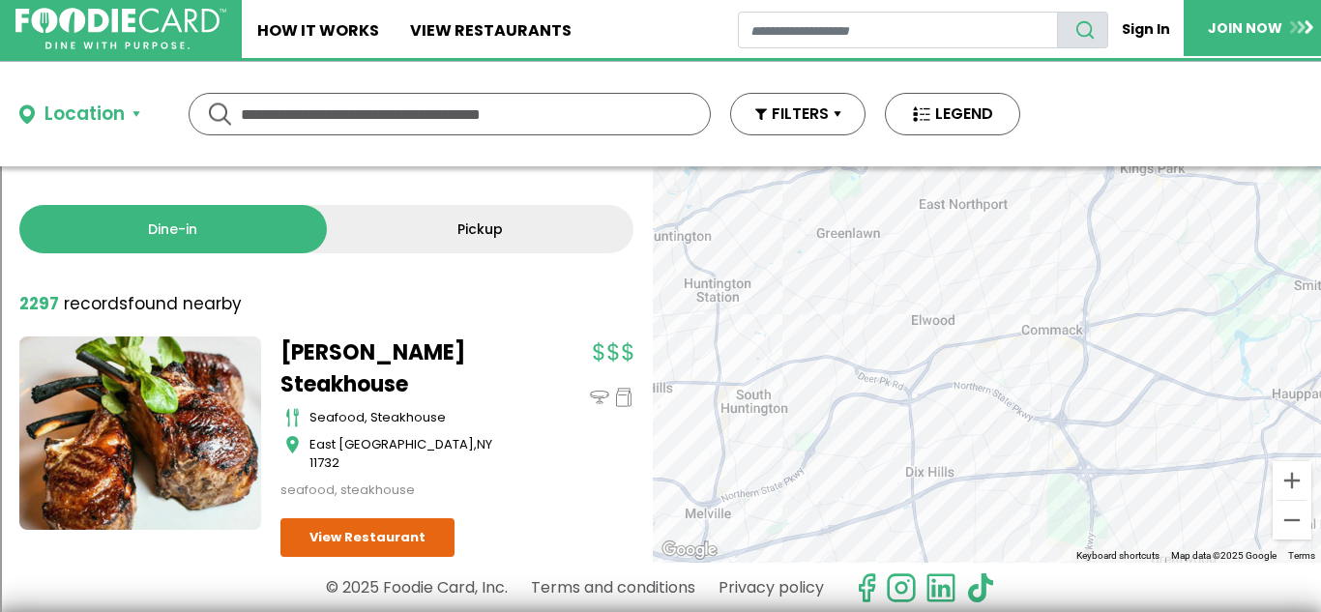
drag, startPoint x: 989, startPoint y: 472, endPoint x: 1119, endPoint y: 266, distance: 243.3
click at [1119, 266] on div at bounding box center [987, 364] width 668 height 396
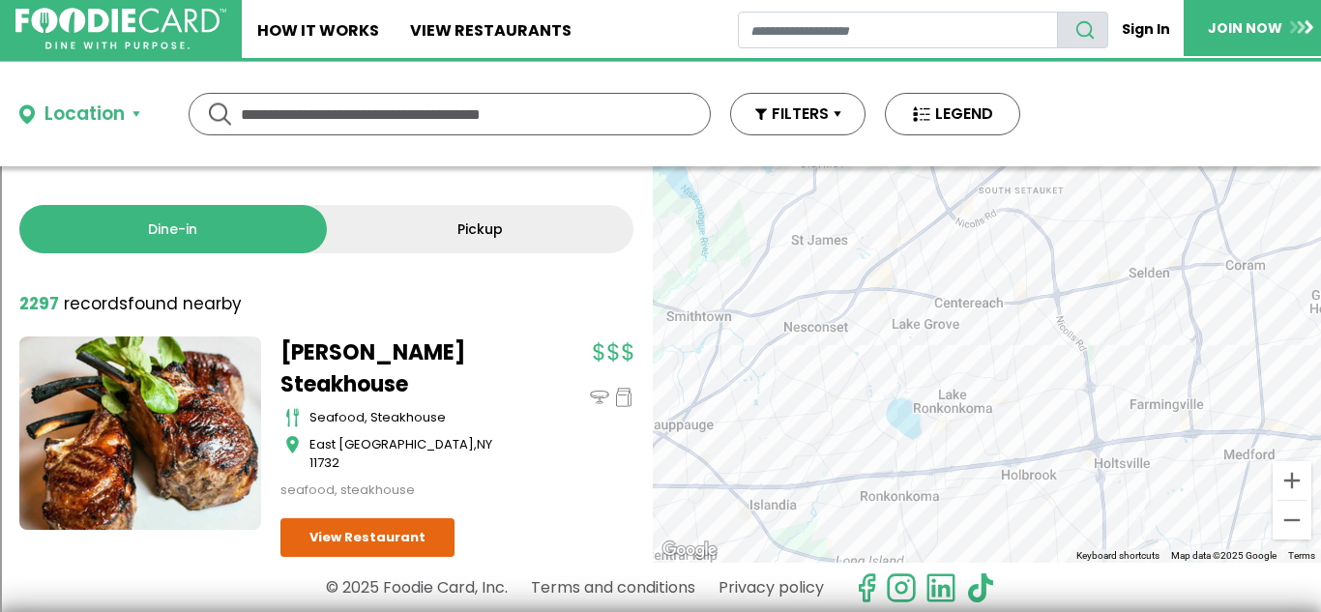
drag, startPoint x: 877, startPoint y: 308, endPoint x: 206, endPoint y: 344, distance: 672.1
click at [206, 344] on div "Dine-in Pickup 131 results for: mediterranean greek seafood american pizza ital…" at bounding box center [660, 364] width 1321 height 396
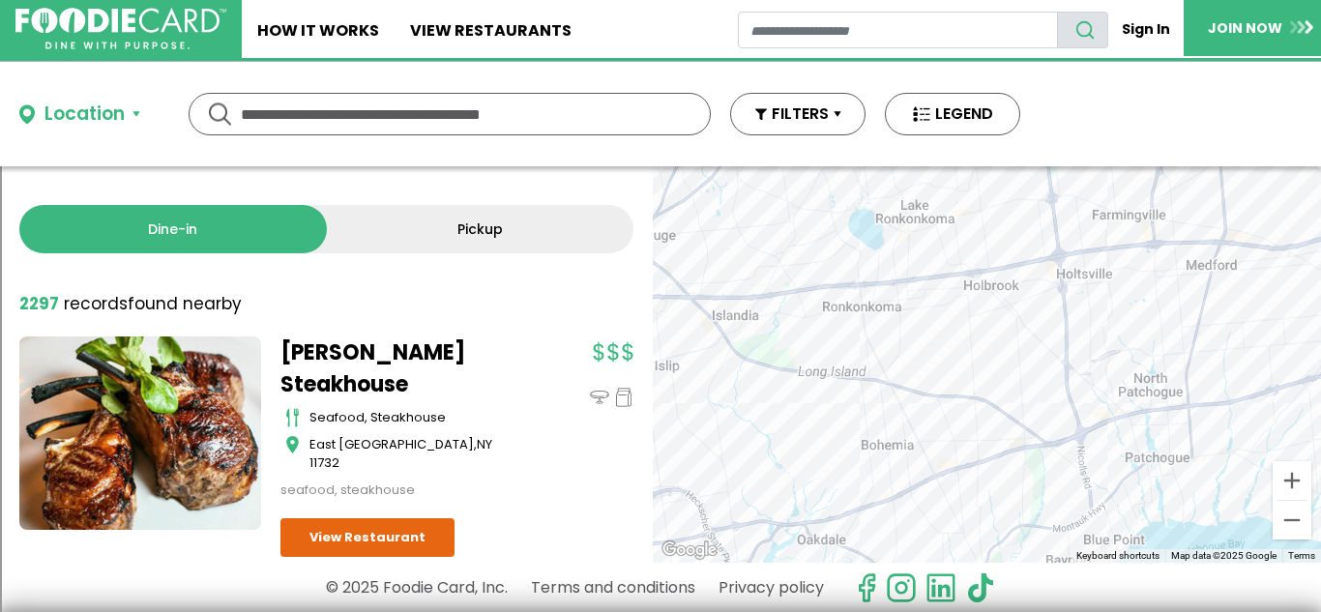
drag, startPoint x: 1135, startPoint y: 509, endPoint x: 1090, endPoint y: 300, distance: 213.8
click at [1090, 300] on div at bounding box center [987, 364] width 668 height 396
click at [1297, 478] on button "Zoom in" at bounding box center [1292, 480] width 39 height 39
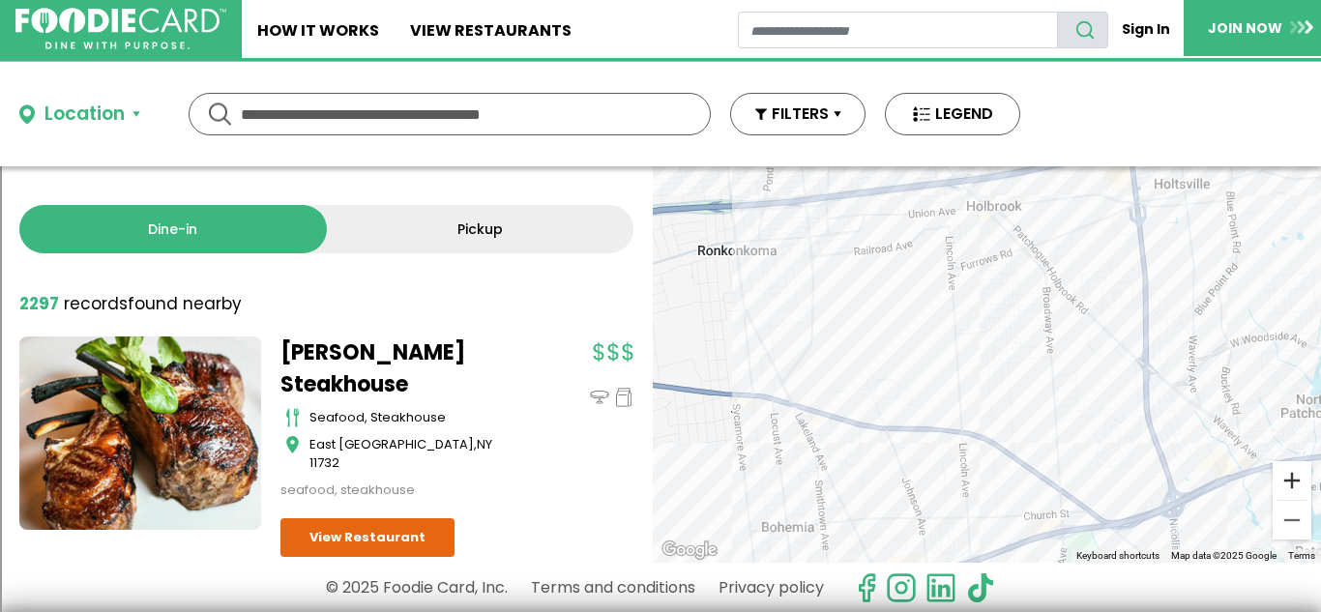
click at [1297, 478] on button "Zoom in" at bounding box center [1292, 480] width 39 height 39
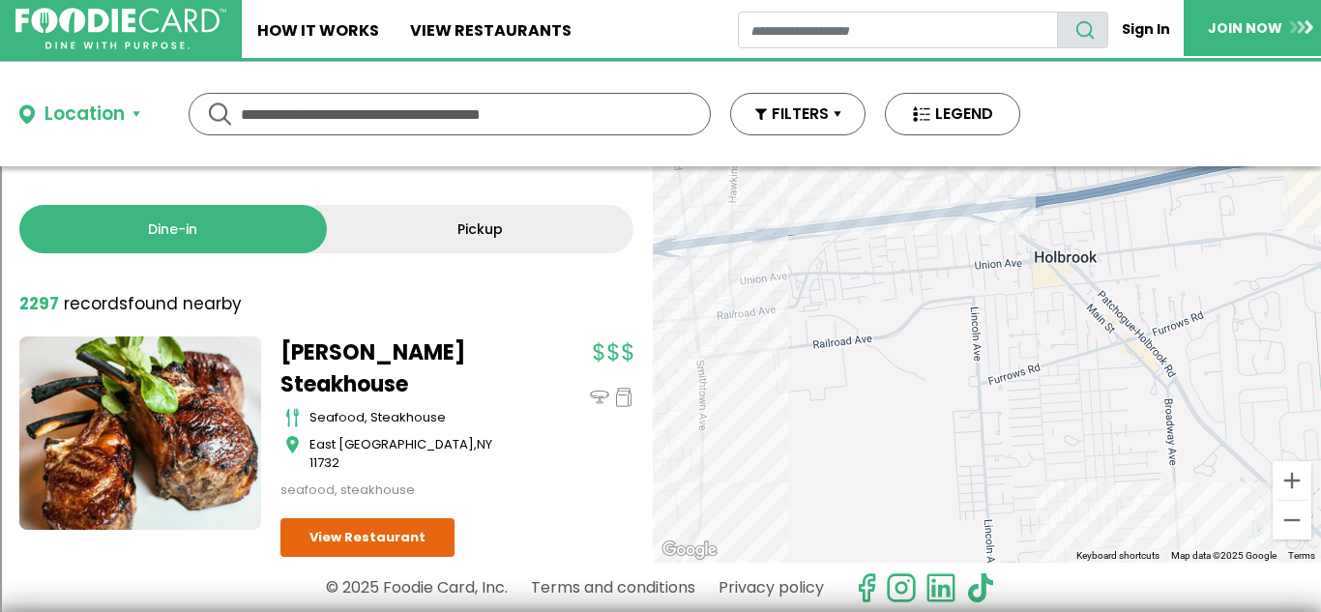
drag, startPoint x: 845, startPoint y: 248, endPoint x: 911, endPoint y: 462, distance: 224.5
click at [911, 462] on div at bounding box center [987, 364] width 668 height 396
click at [769, 327] on div at bounding box center [987, 364] width 668 height 396
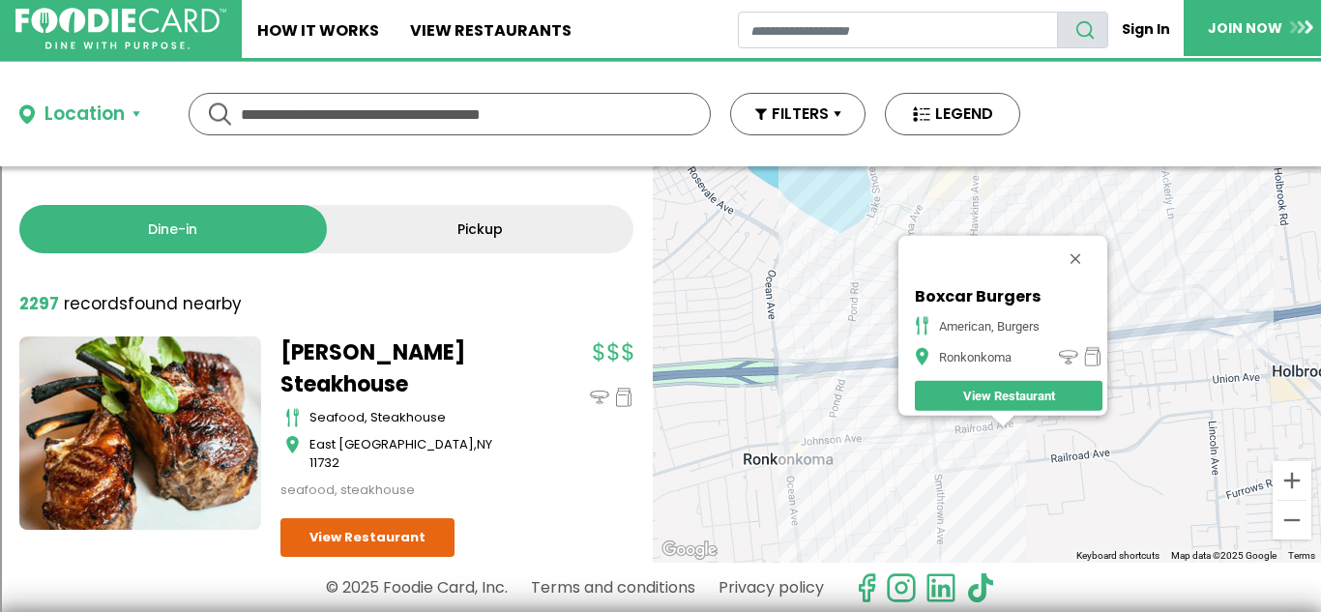
click at [976, 435] on div "Boxcar Burgers American, Burgers Ronkonkoma View Restaurant" at bounding box center [987, 364] width 668 height 396
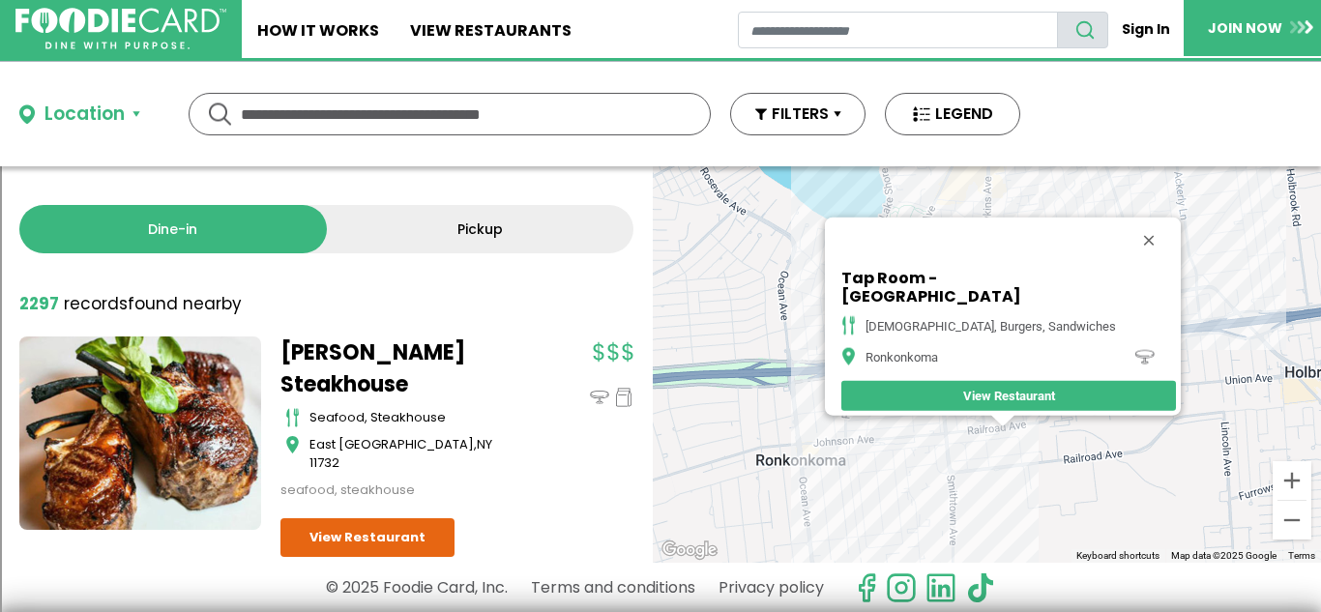
click at [977, 441] on div "Tap Room - Ronkonkoma american, burgers, sandwiches Ronkonkoma View Restaurant" at bounding box center [987, 364] width 668 height 396
